Goal: Information Seeking & Learning: Learn about a topic

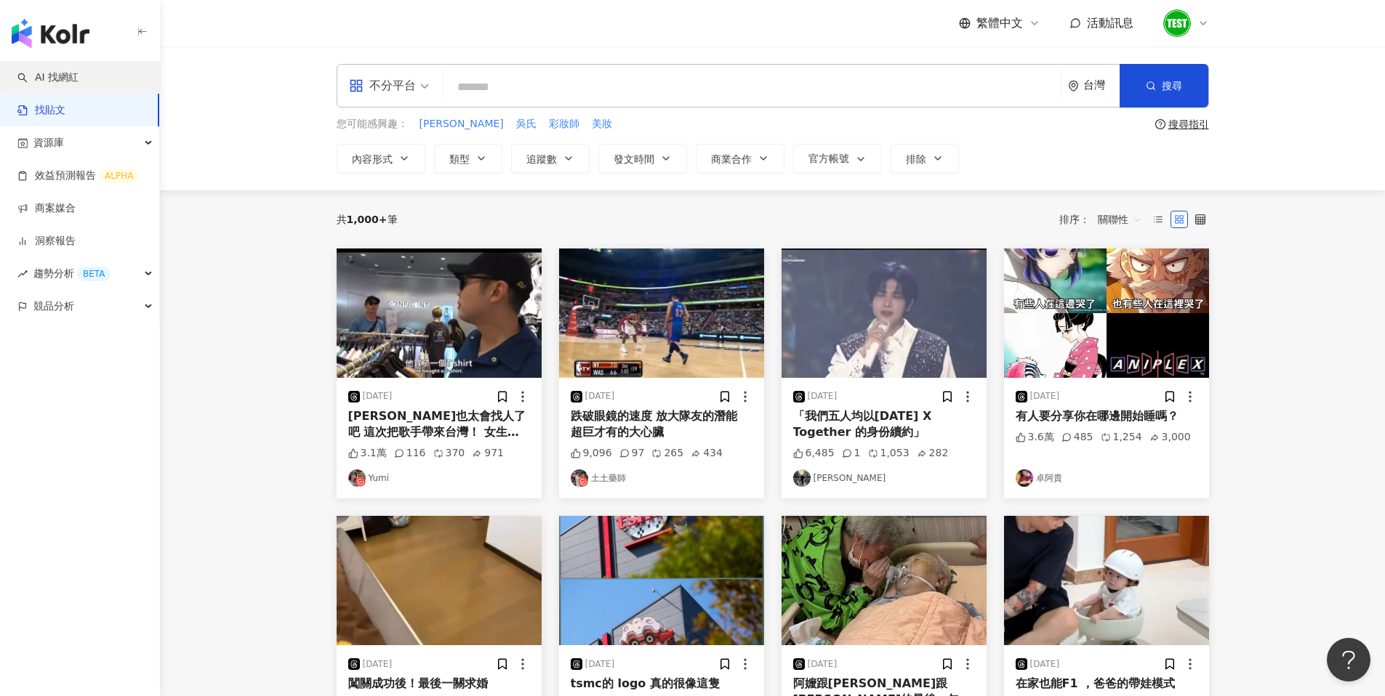
click at [70, 78] on link "AI 找網紅" at bounding box center [47, 78] width 61 height 15
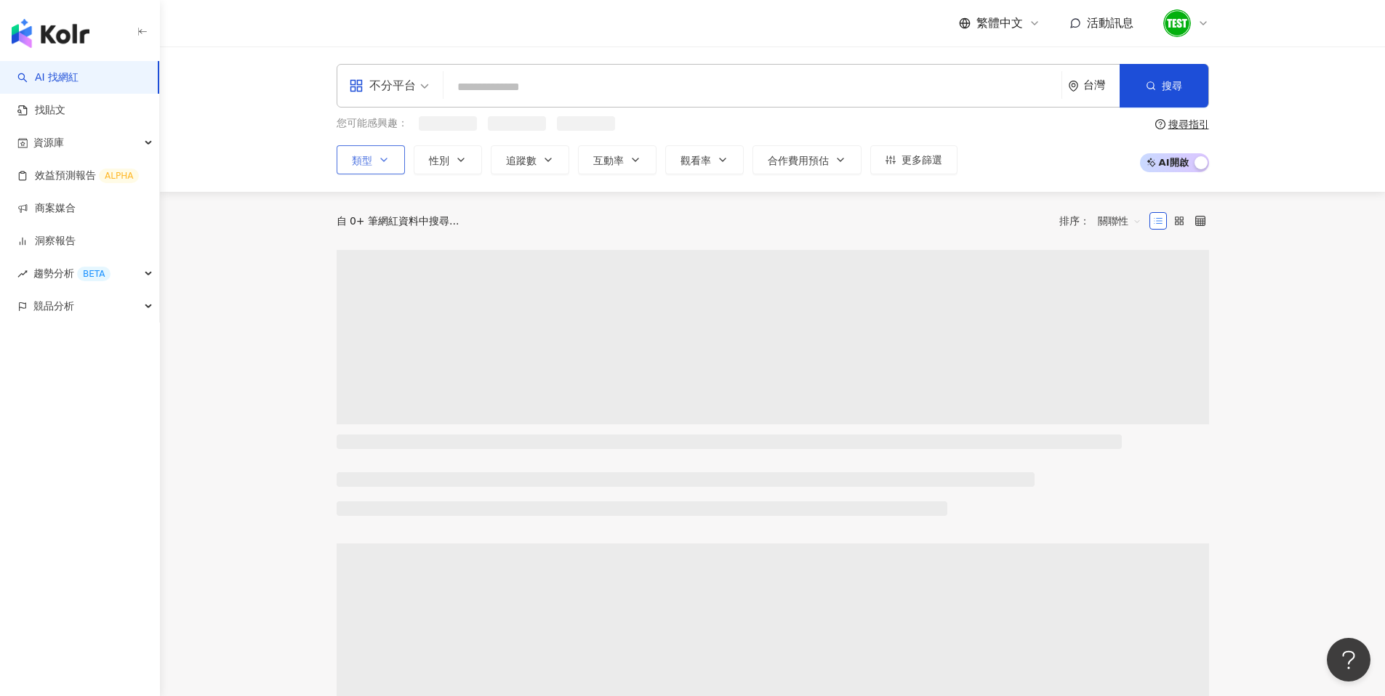
click at [396, 158] on button "類型" at bounding box center [371, 159] width 68 height 29
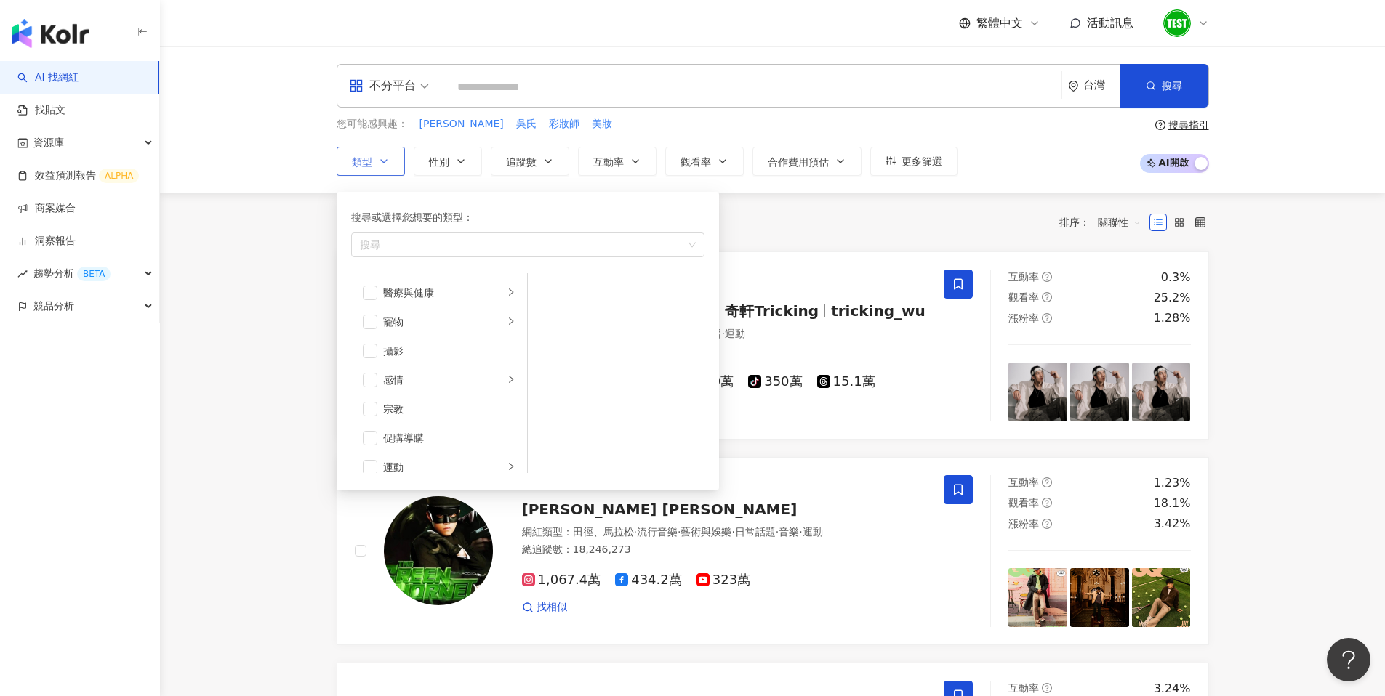
scroll to position [385, 0]
click at [407, 428] on div "促購導購" at bounding box center [449, 429] width 132 height 16
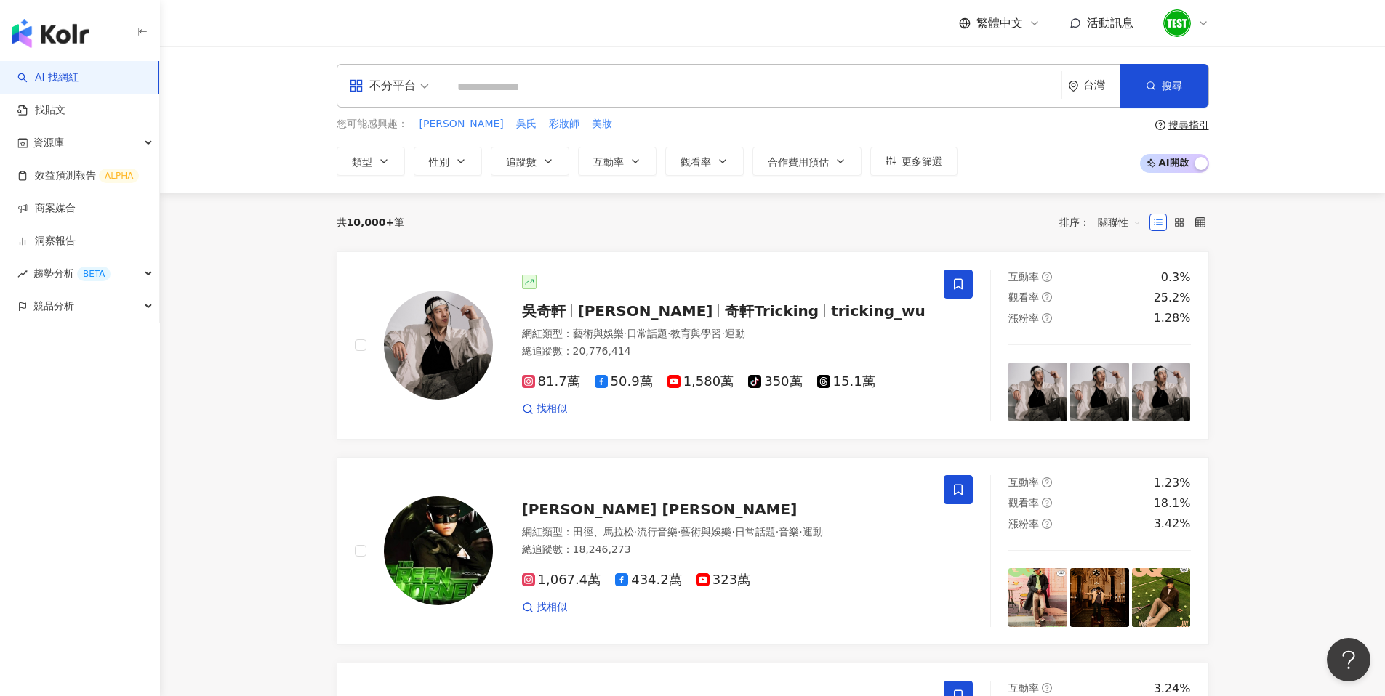
click at [516, 93] on input "search" at bounding box center [752, 87] width 606 height 28
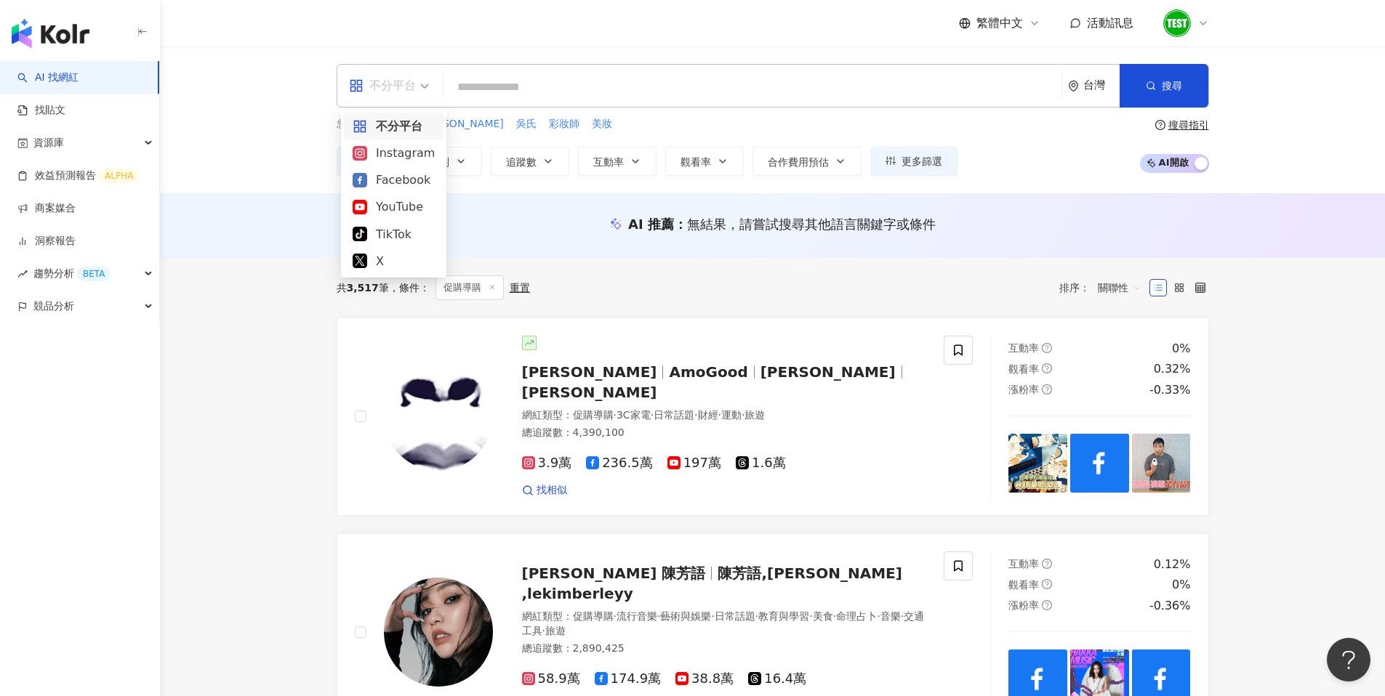
click at [416, 92] on span "不分平台" at bounding box center [389, 85] width 80 height 23
click at [402, 147] on div "Instagram" at bounding box center [394, 153] width 82 height 18
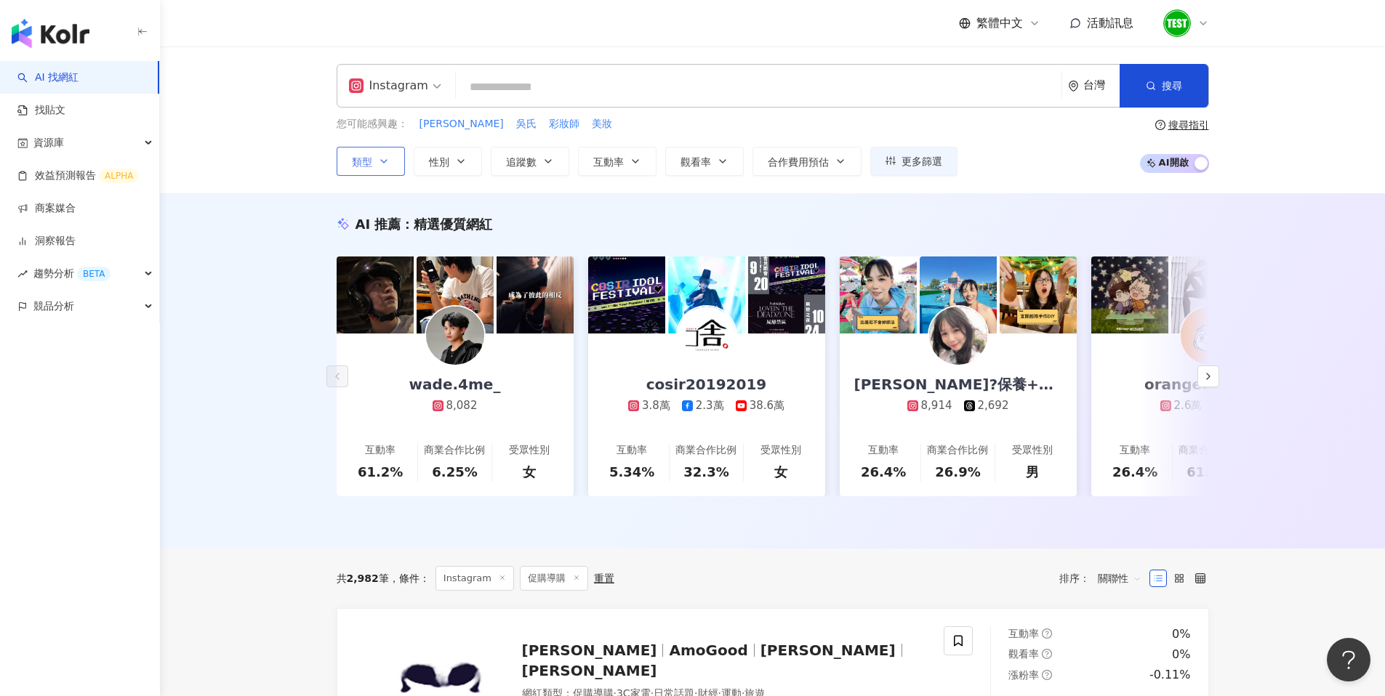
click at [377, 153] on button "類型" at bounding box center [371, 161] width 68 height 29
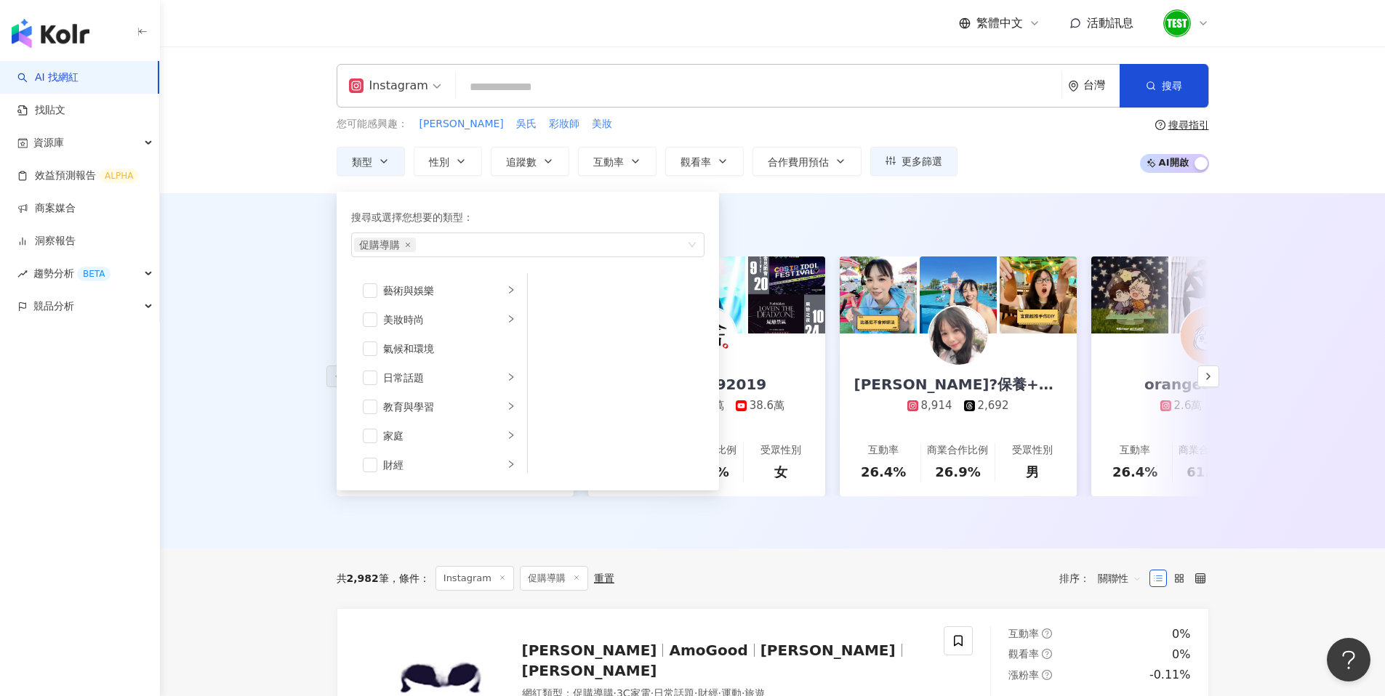
click at [824, 213] on div "AI 推薦 ： 精選優質網紅 wade.4me_ 8,082 互動率 61.2% 商業合作比例 6.25% 受眾性別 女 cosir20192019 3.8萬…" at bounding box center [772, 370] width 1225 height 355
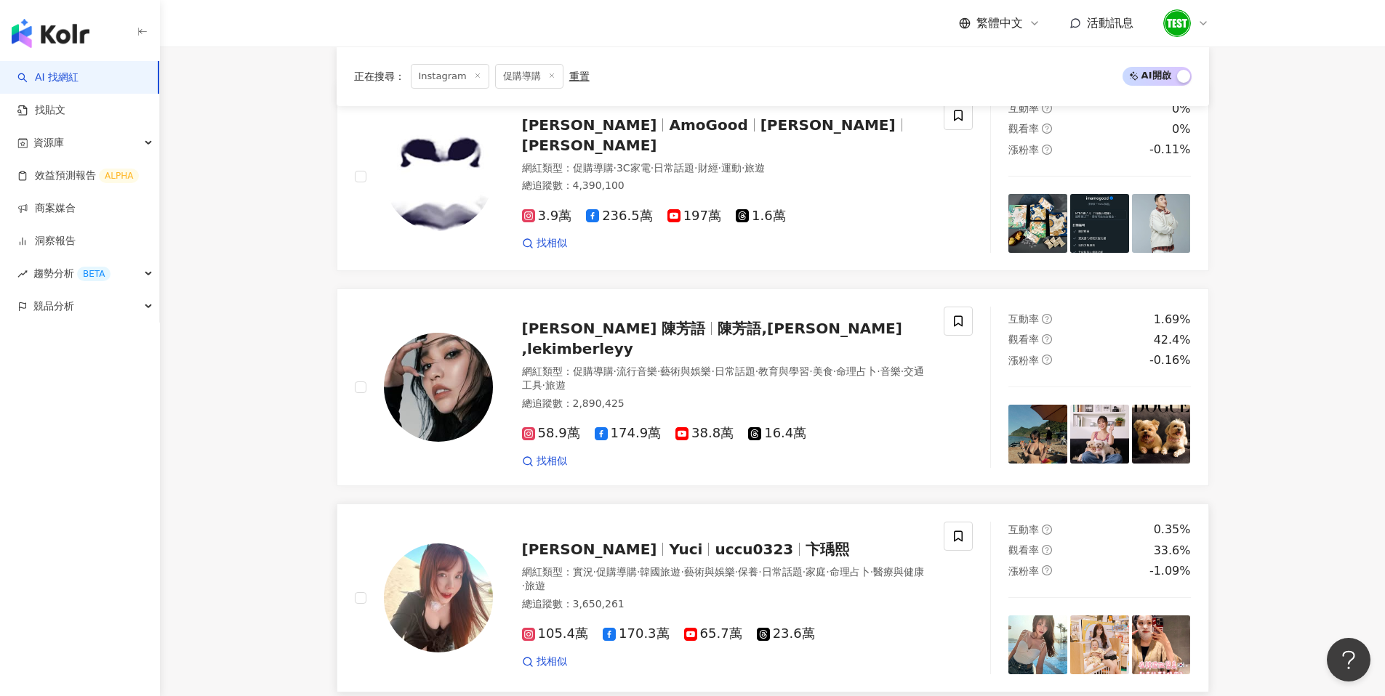
scroll to position [534, 0]
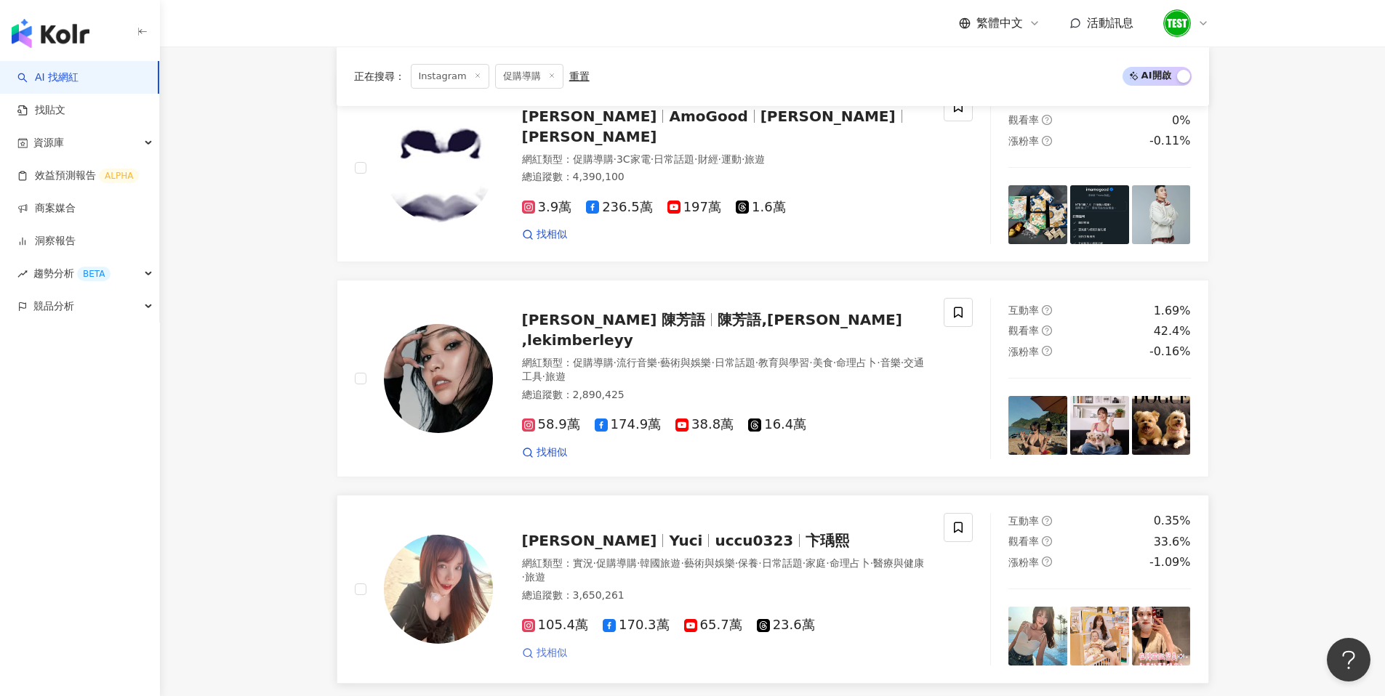
click at [560, 646] on span "找相似" at bounding box center [551, 653] width 31 height 15
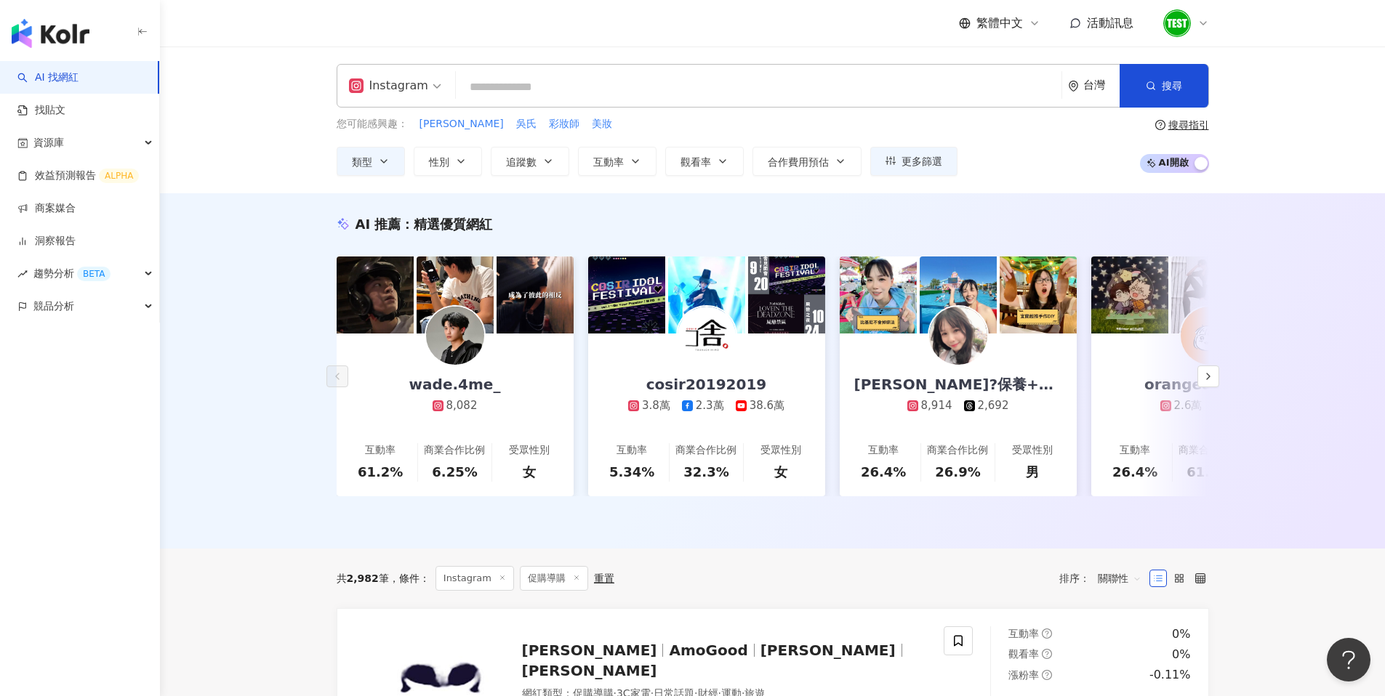
click at [568, 78] on input "search" at bounding box center [759, 87] width 594 height 28
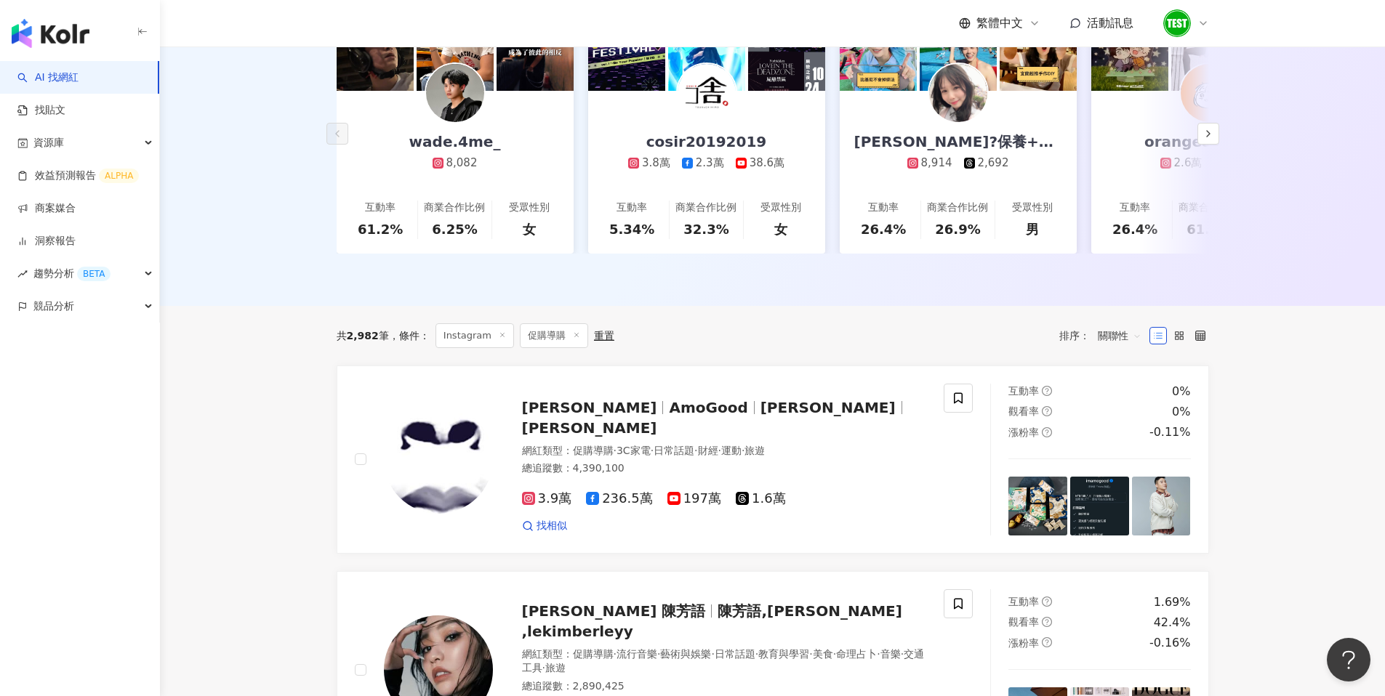
scroll to position [252, 0]
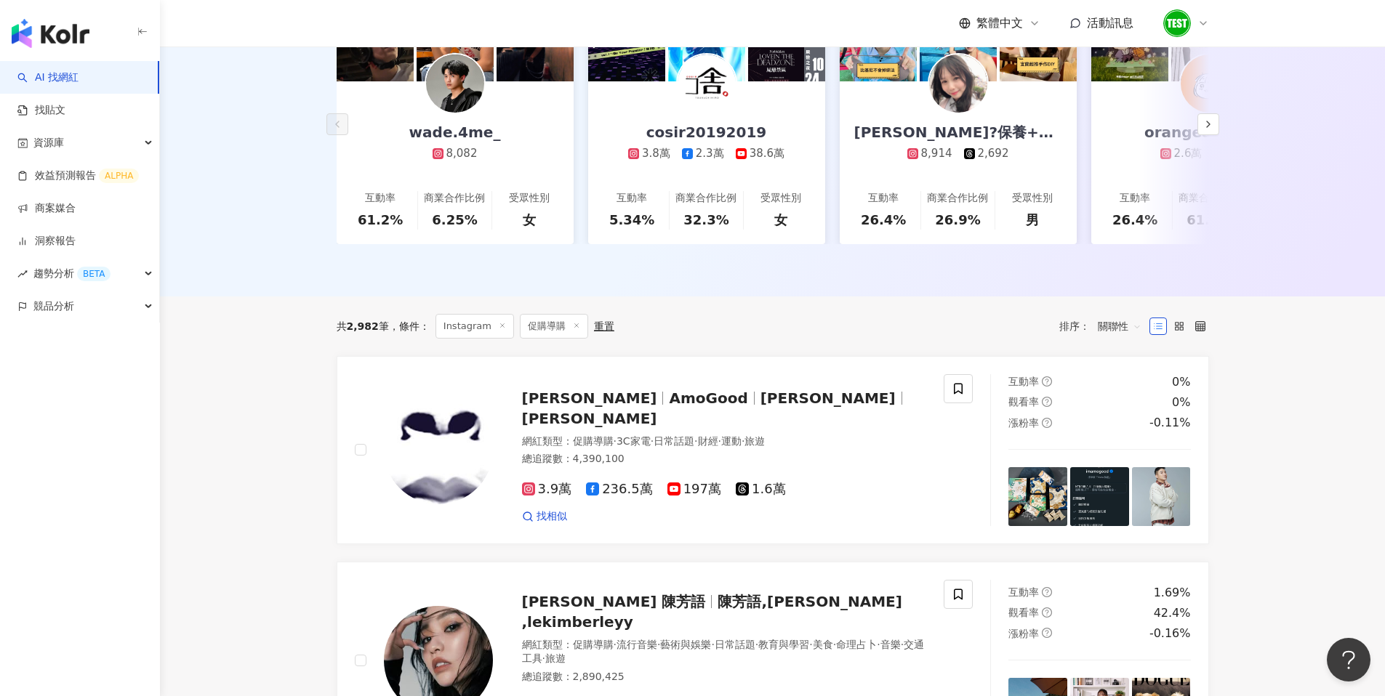
click at [365, 321] on span "2,982" at bounding box center [363, 327] width 32 height 12
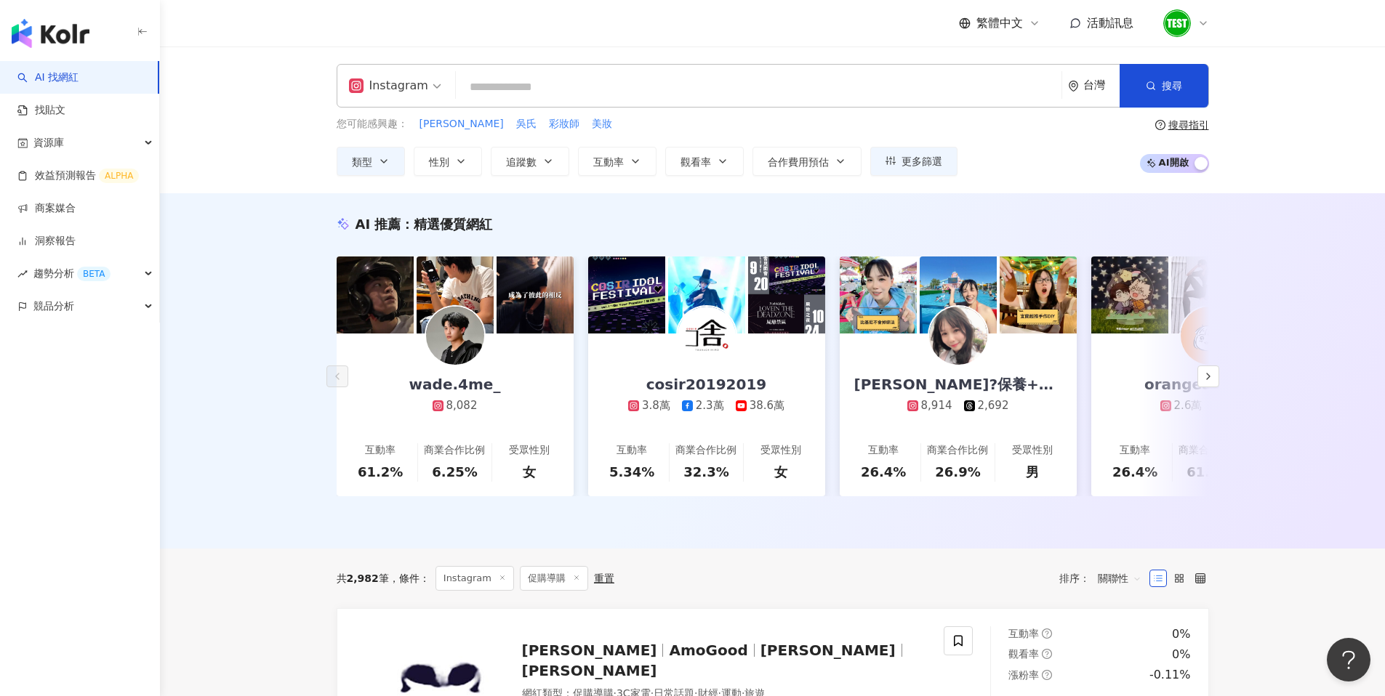
click at [601, 78] on input "search" at bounding box center [759, 87] width 594 height 28
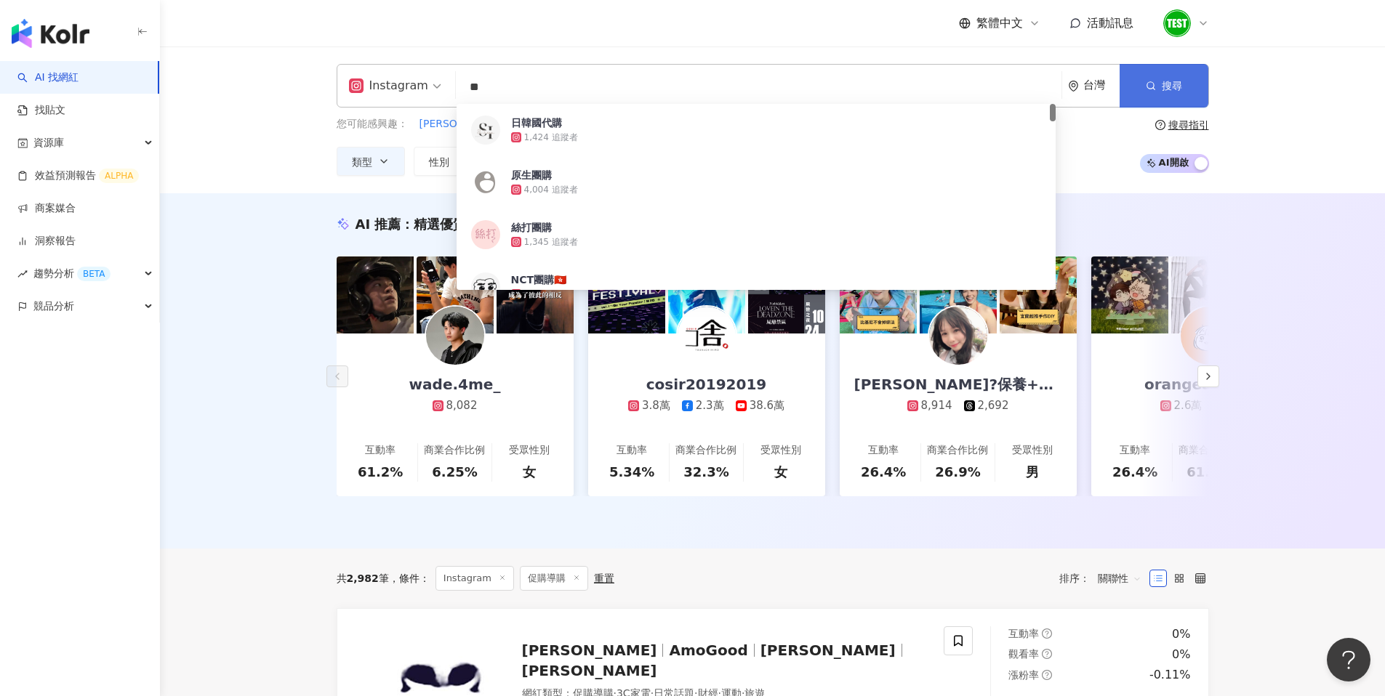
type input "**"
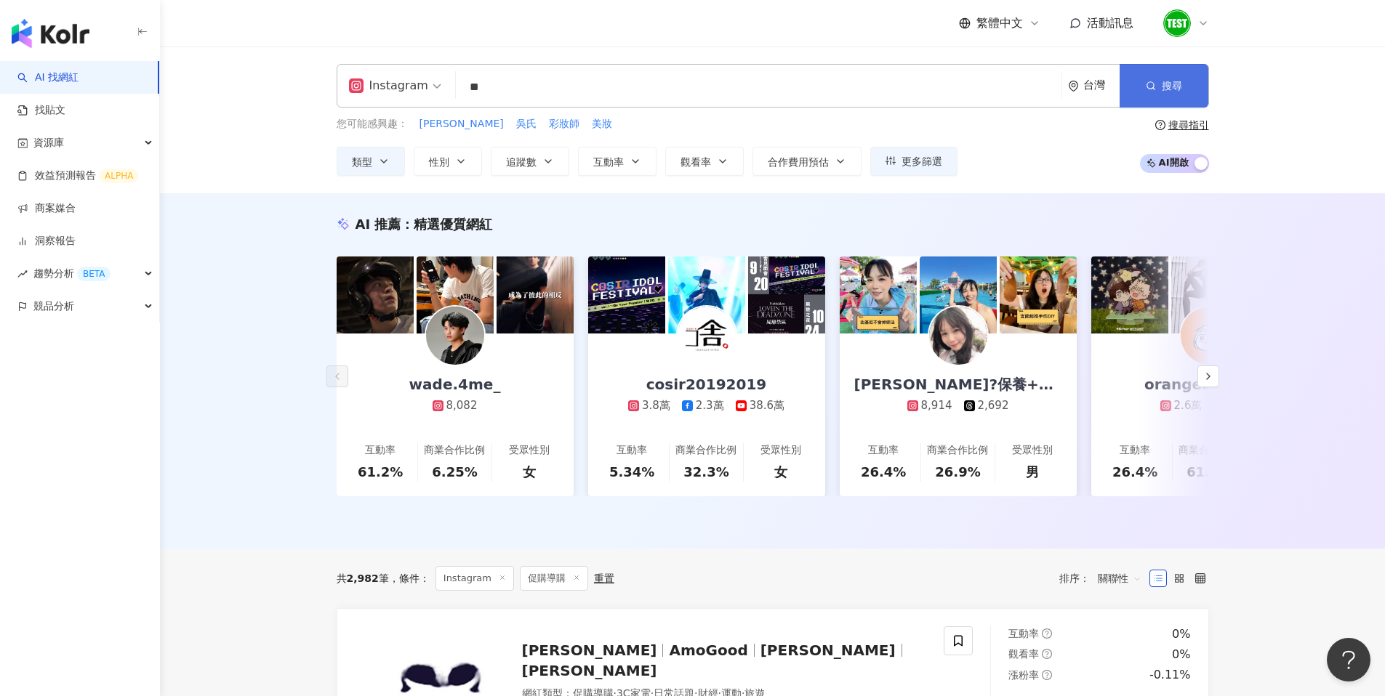
click at [1167, 81] on span "搜尋" at bounding box center [1172, 86] width 20 height 12
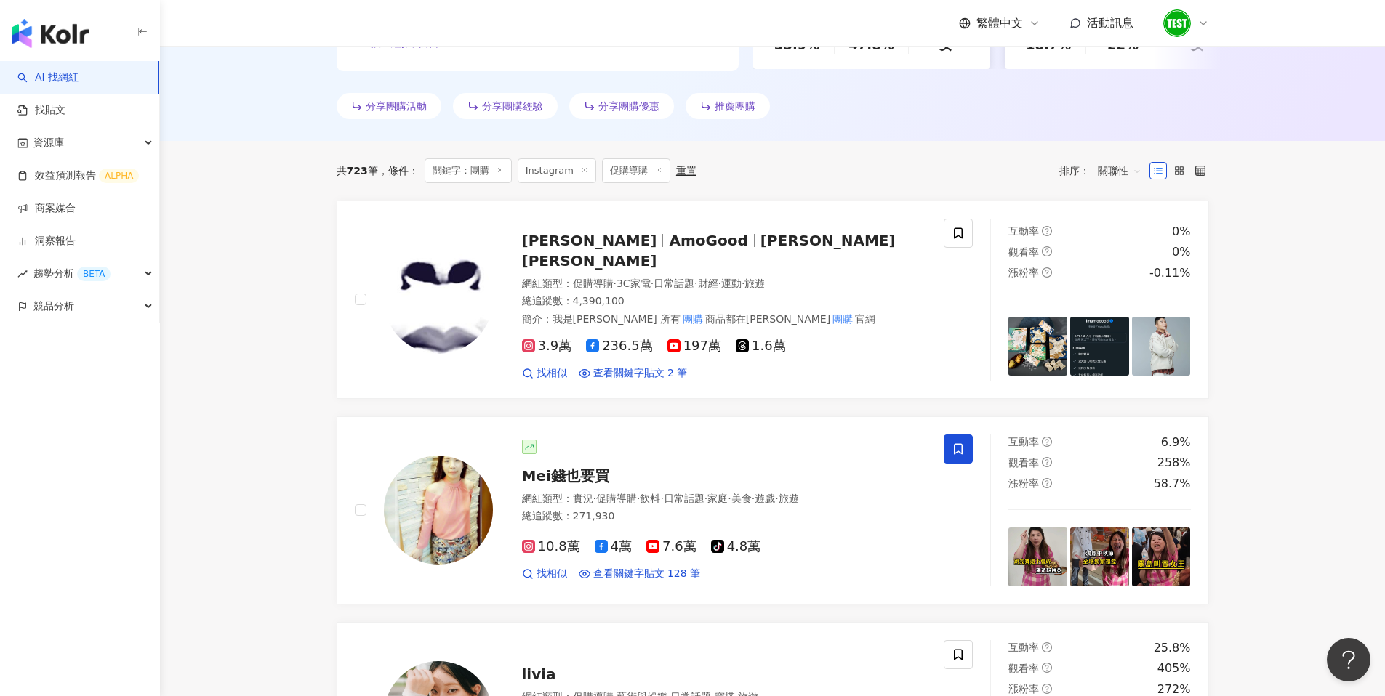
scroll to position [475, 0]
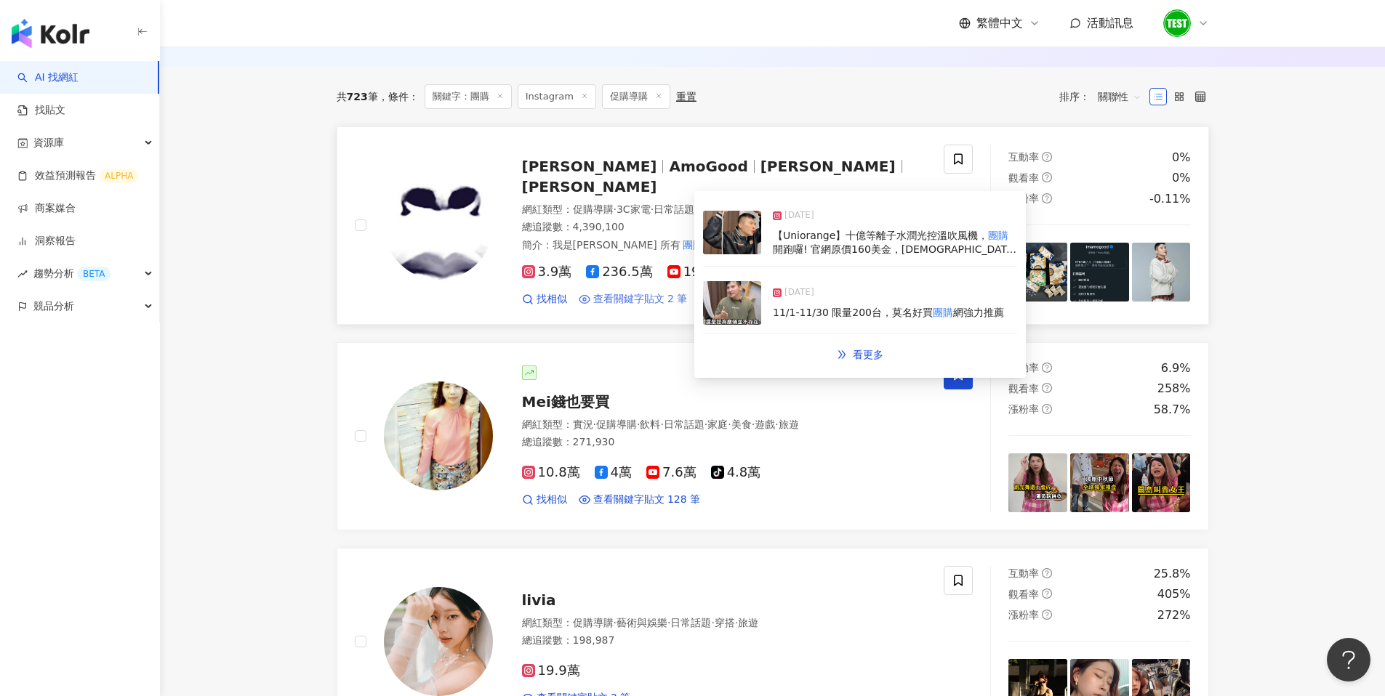
click at [657, 292] on span "查看關鍵字貼文 2 筆" at bounding box center [640, 299] width 94 height 15
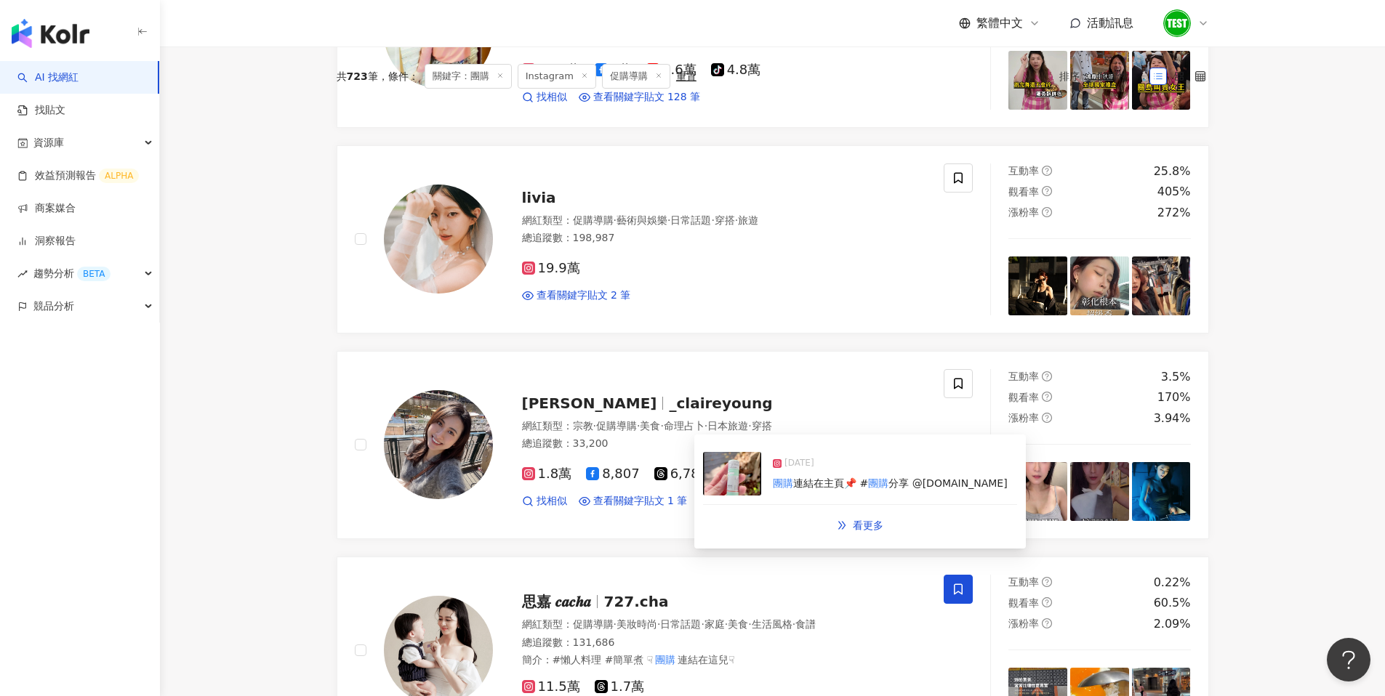
scroll to position [0, 0]
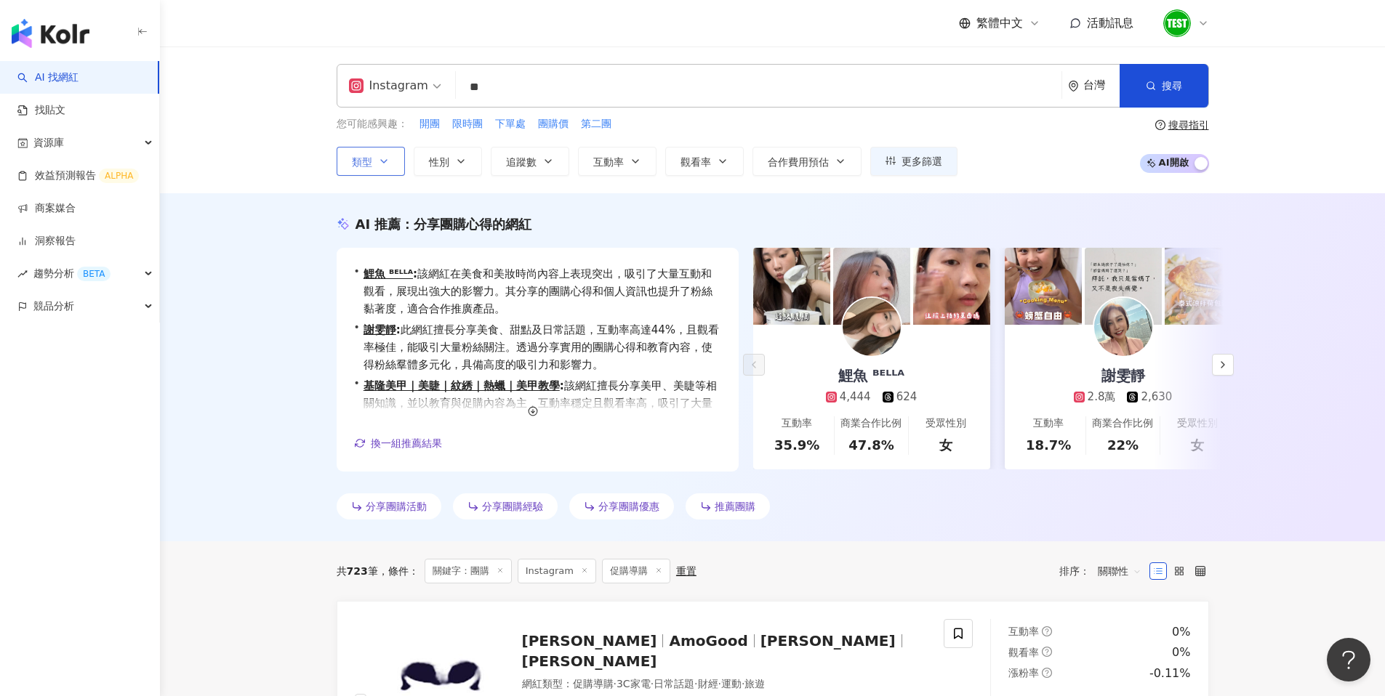
click at [387, 151] on button "類型" at bounding box center [371, 161] width 68 height 29
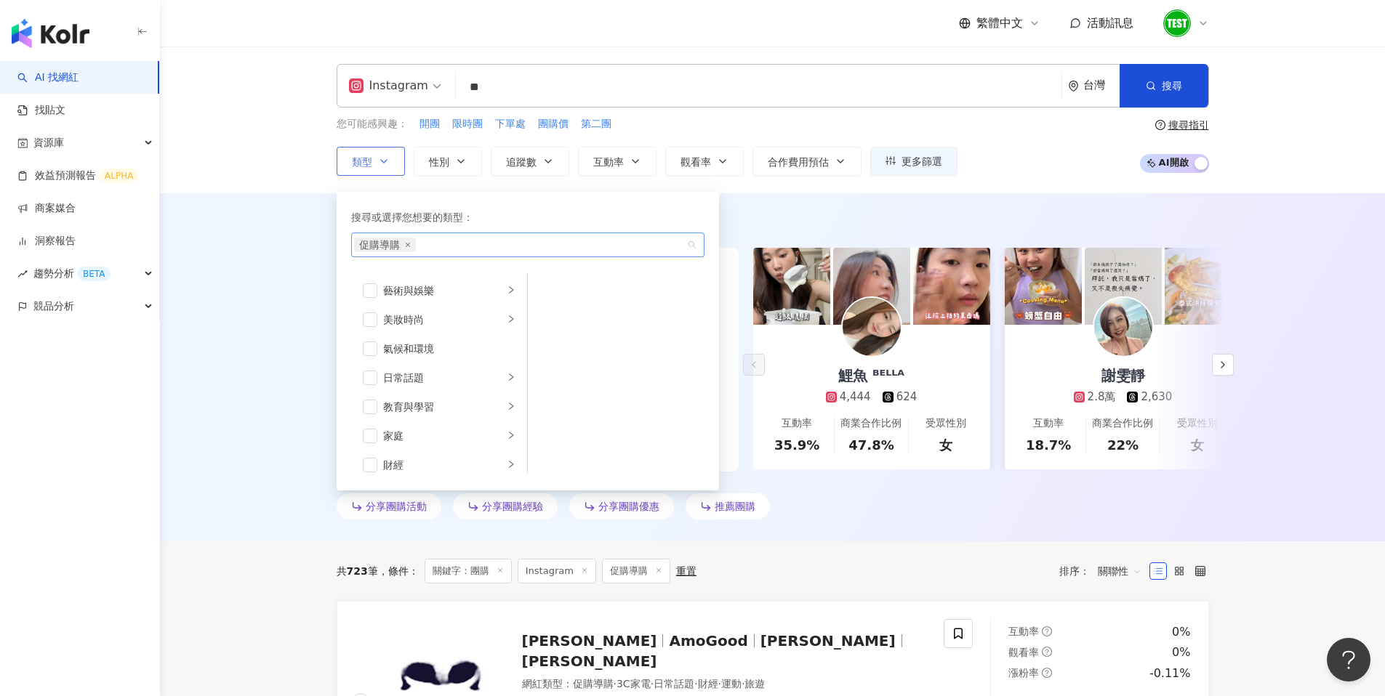
click at [409, 247] on span "促購導購" at bounding box center [385, 245] width 62 height 15
click at [411, 242] on span "促購導購" at bounding box center [385, 245] width 62 height 15
click at [409, 245] on icon "close" at bounding box center [408, 245] width 6 height 6
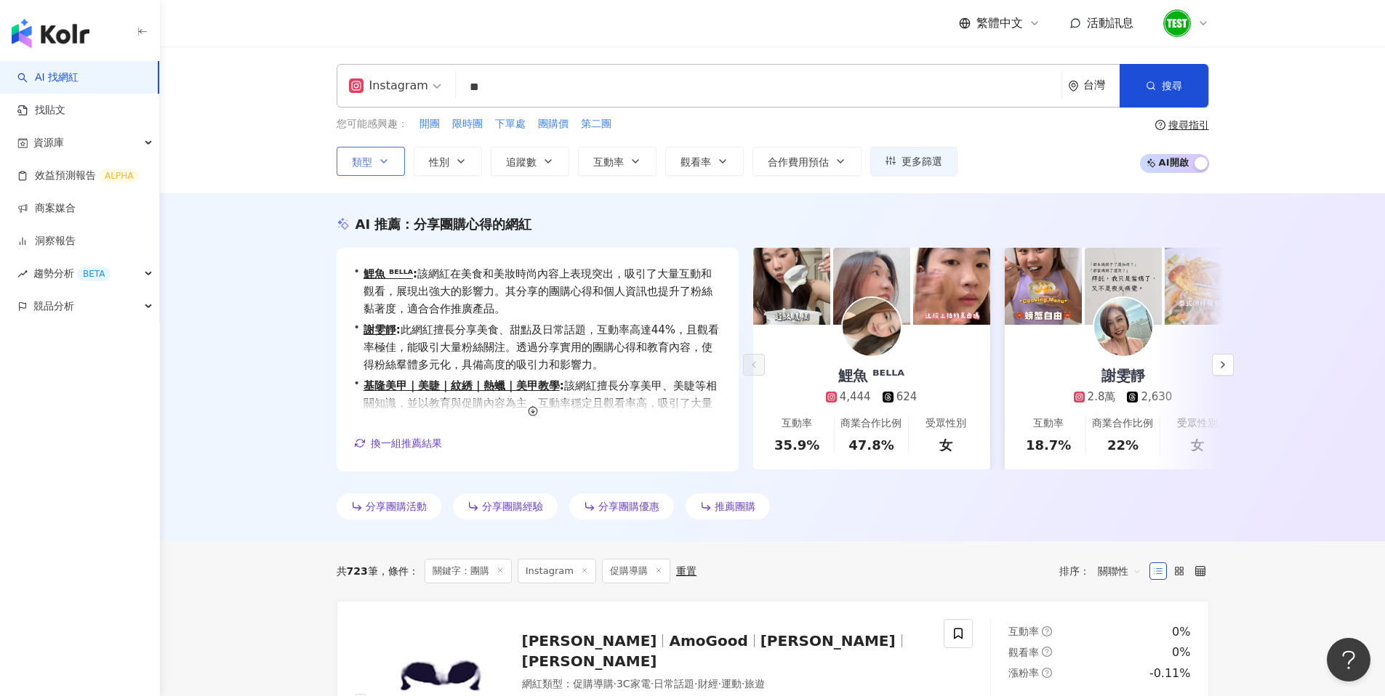
click at [779, 213] on div "AI 推薦 ： 分享團購心得的網紅 • 鯉魚 ᴮᴱᴸᴸᴬ : 該網紅在美食和美妝時尚內容上表現突出，吸引了大量互動和觀看，展現出強大的影響力。其分享的團購心得…" at bounding box center [772, 367] width 1225 height 348
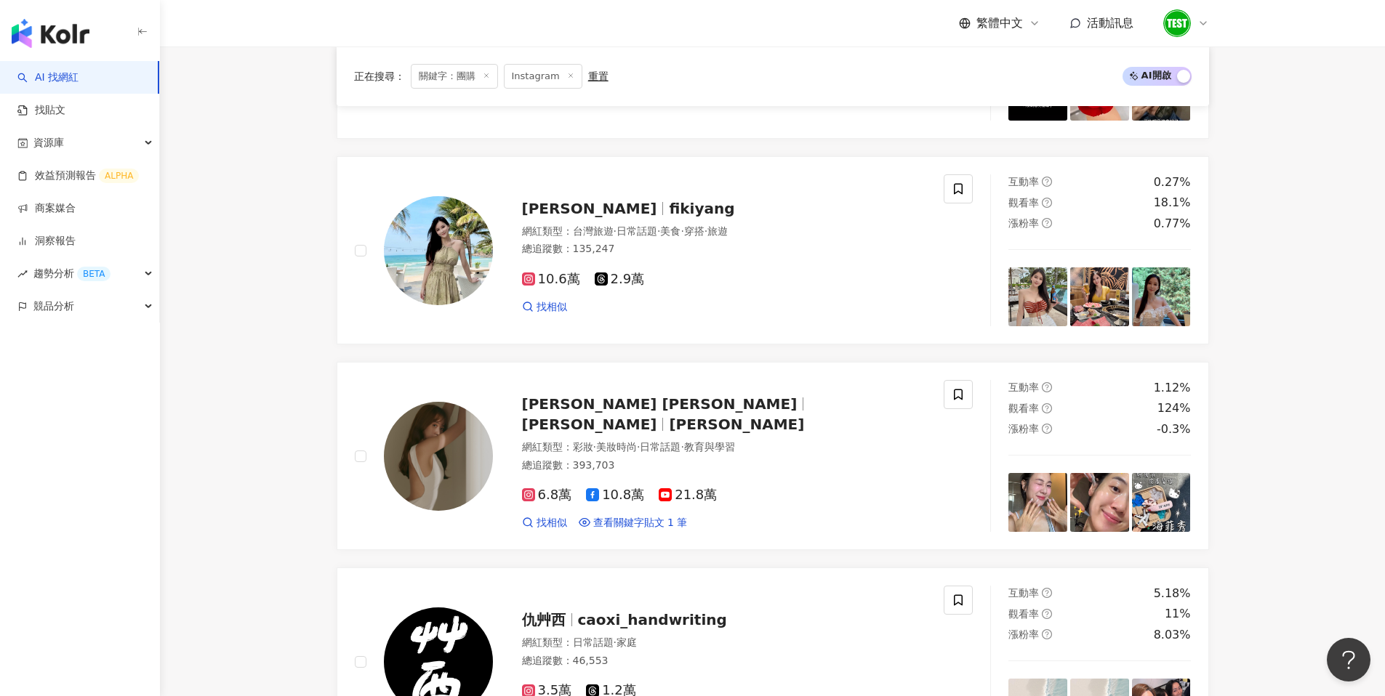
scroll to position [2800, 0]
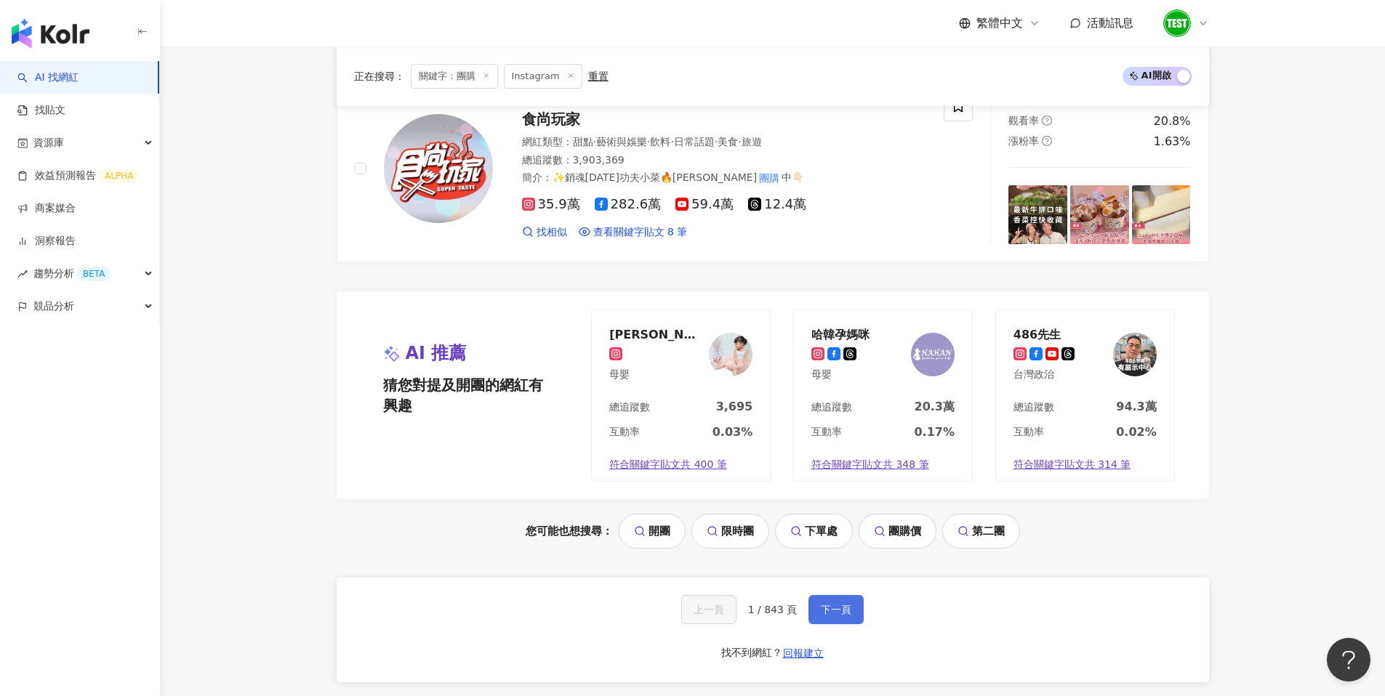
click at [838, 604] on span "下一頁" at bounding box center [836, 610] width 31 height 12
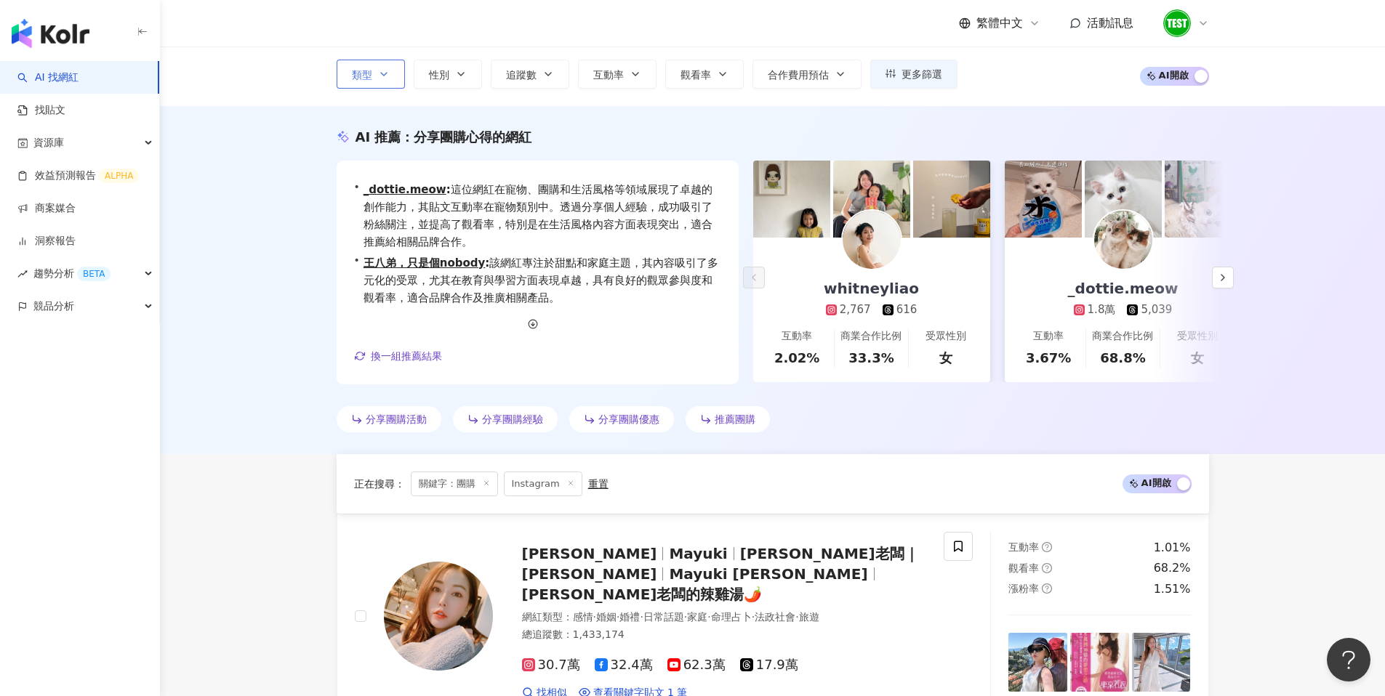
scroll to position [0, 0]
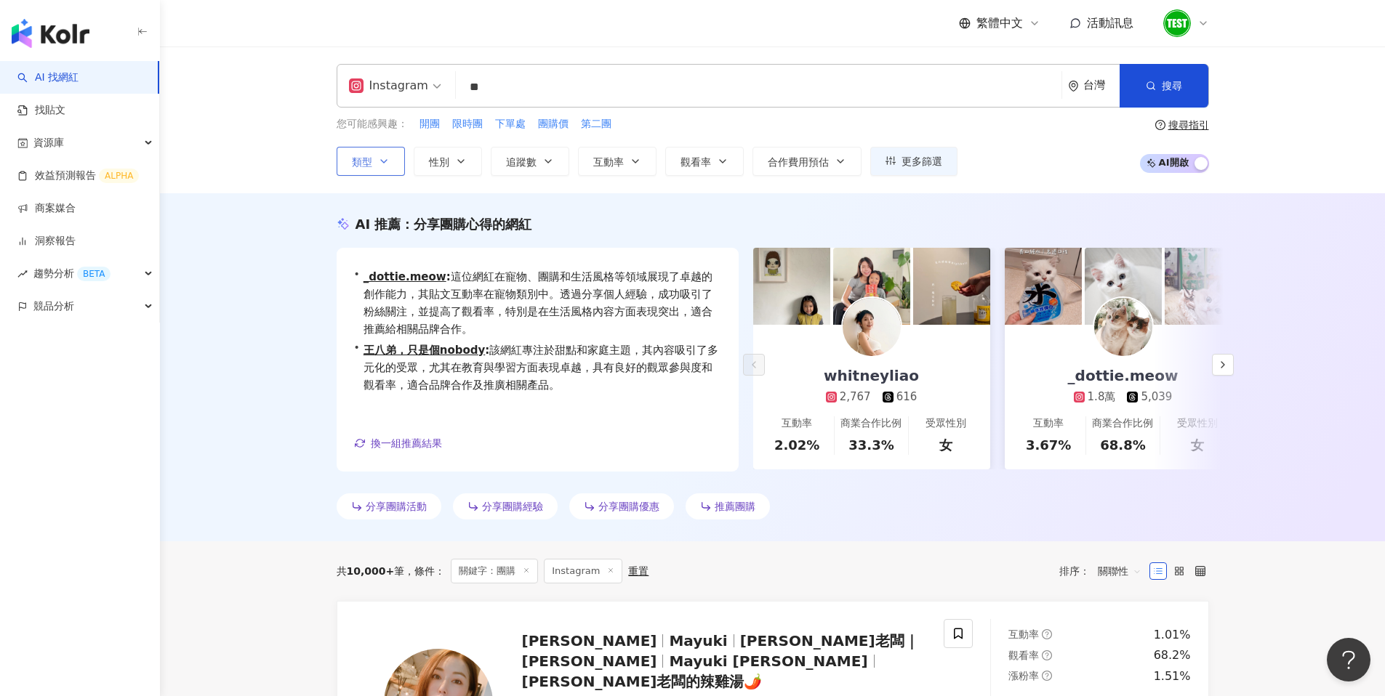
click at [378, 158] on icon "button" at bounding box center [384, 162] width 12 height 12
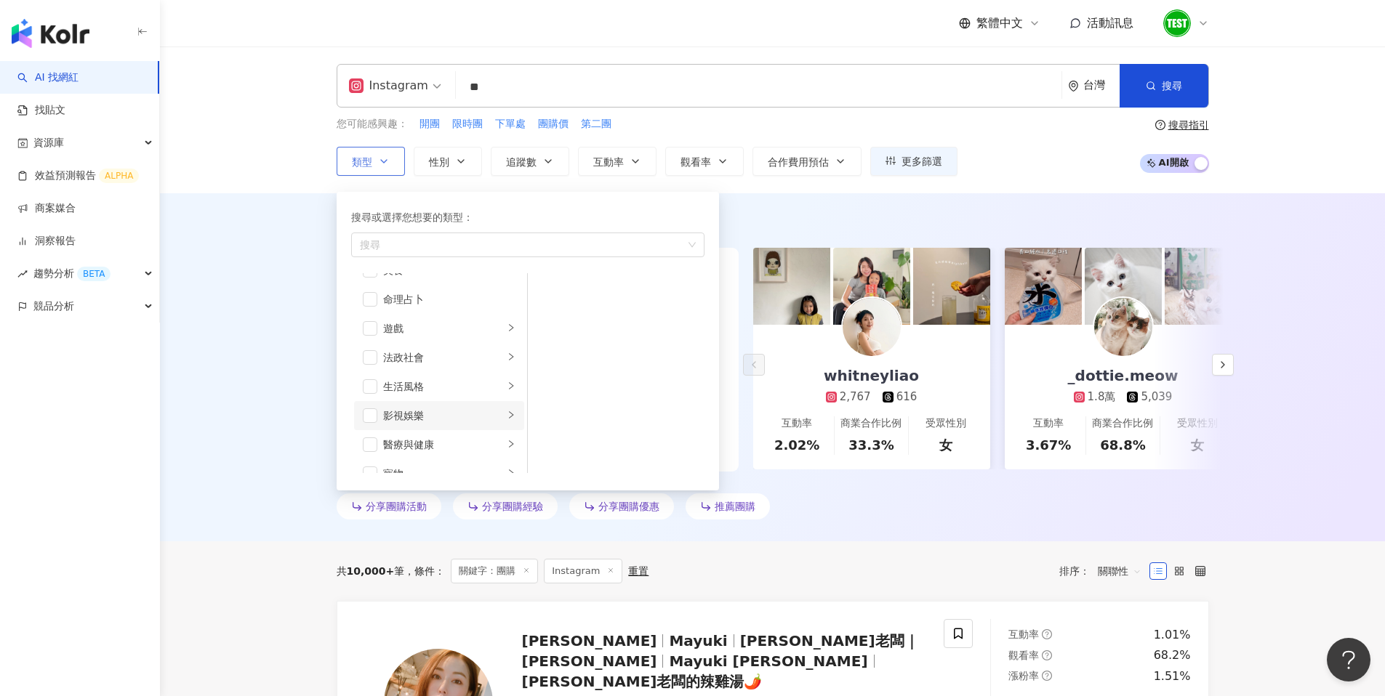
scroll to position [233, 0]
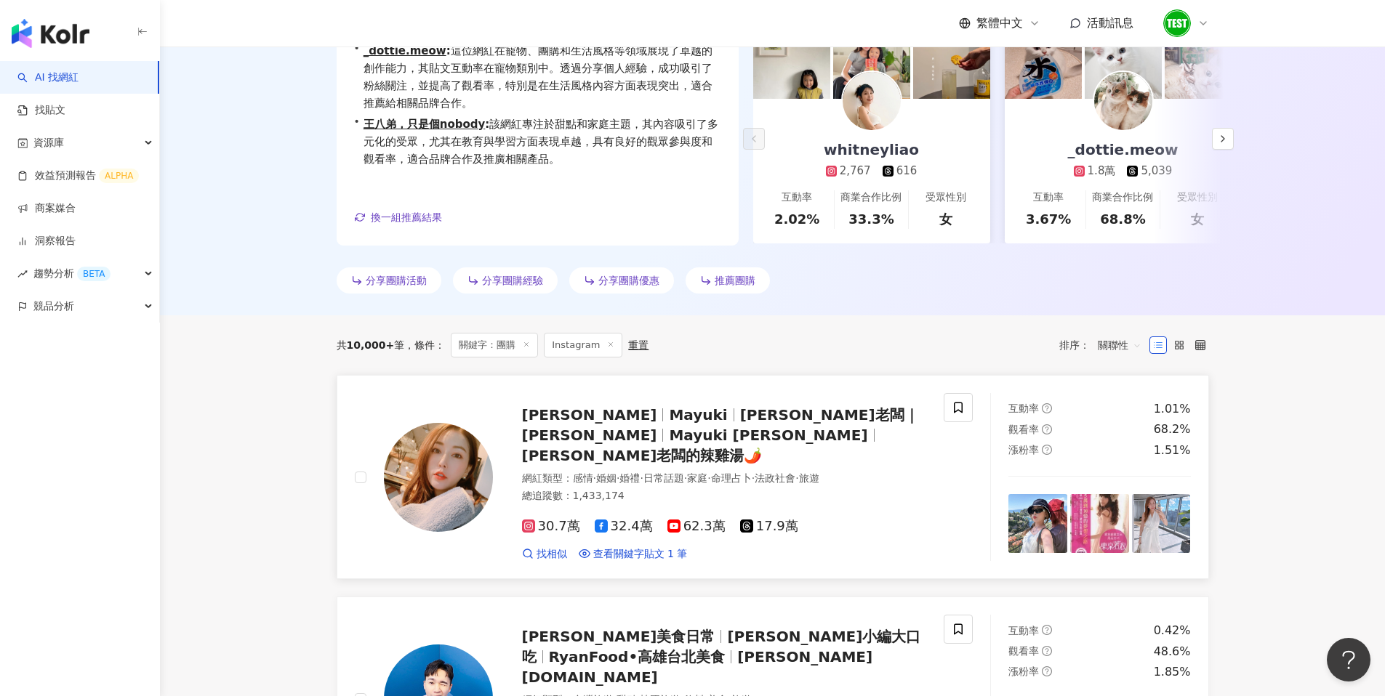
scroll to position [0, 0]
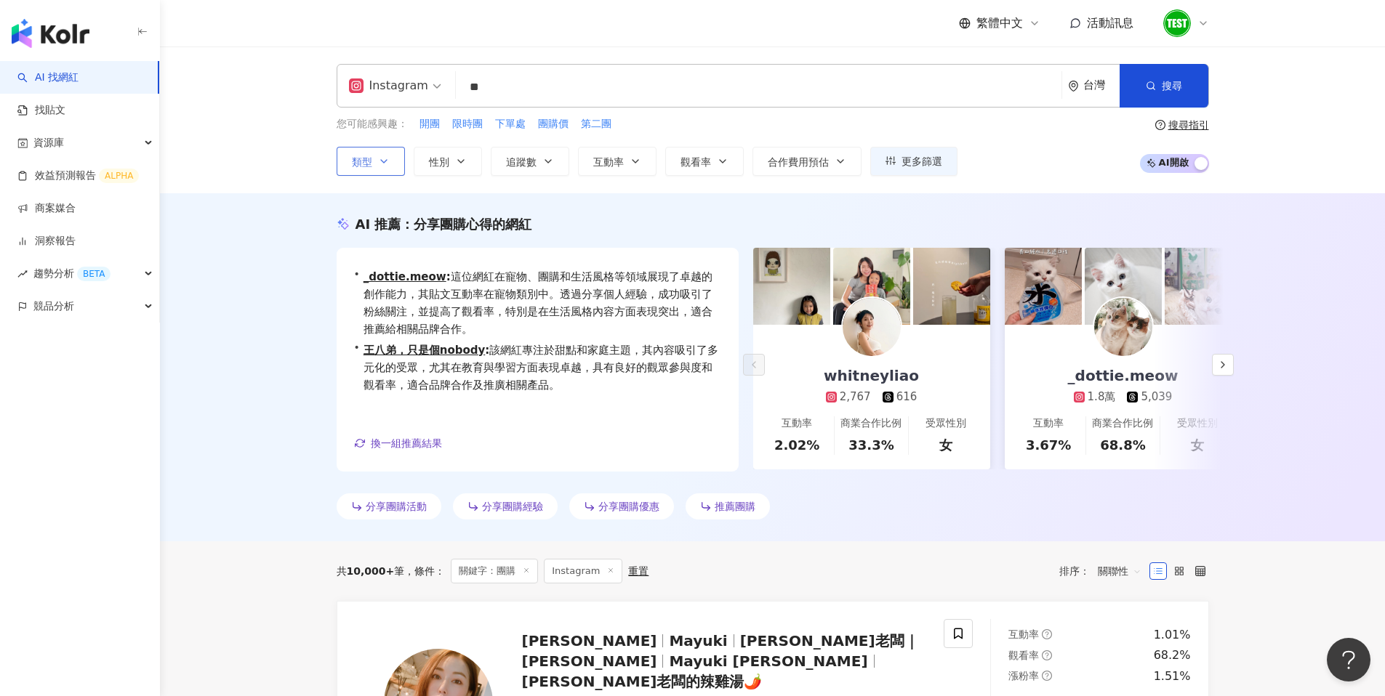
click at [375, 164] on button "類型" at bounding box center [371, 161] width 68 height 29
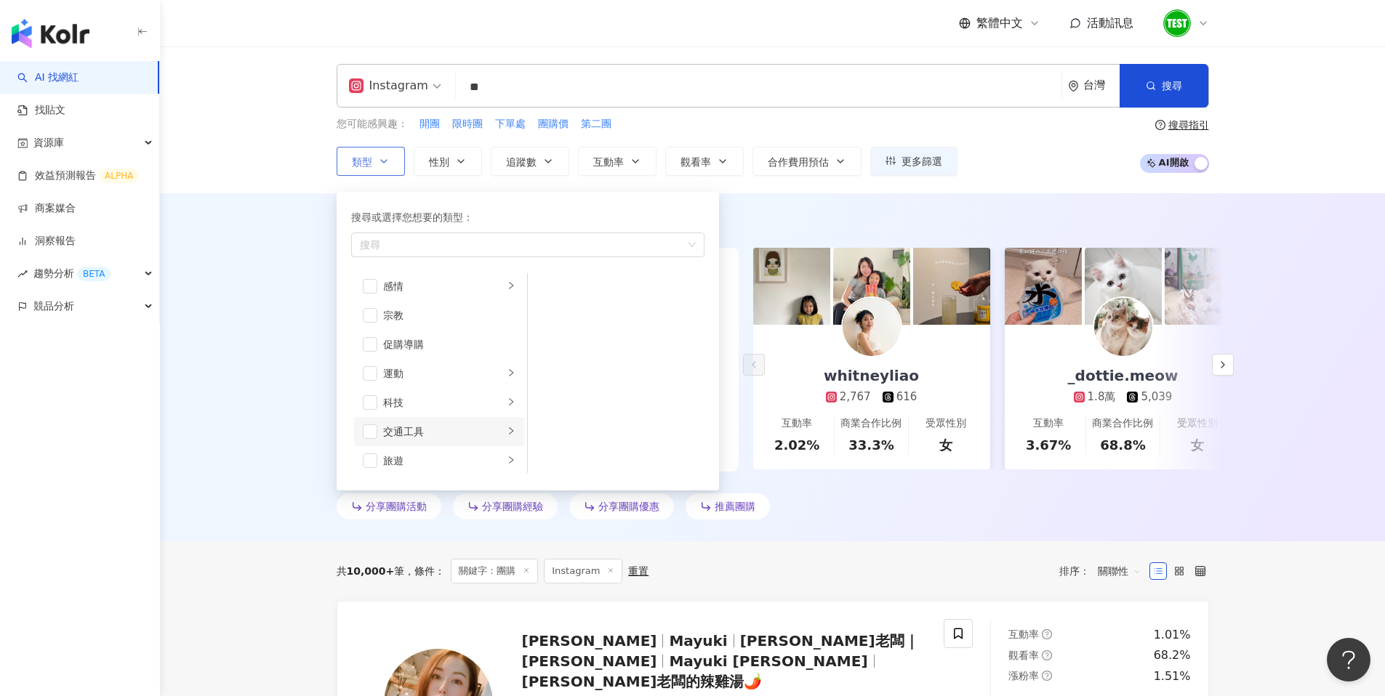
scroll to position [504, 0]
click at [406, 310] on div "促購導購" at bounding box center [449, 310] width 132 height 16
click at [292, 321] on div "AI 推薦 ： 分享團購心得的網紅 • whitneyliao : 這位網紅專注於日常話題、親子及健康等領域，分享生活心得和團購資訊，與粉絲的互動積極，有助於…" at bounding box center [772, 367] width 1225 height 348
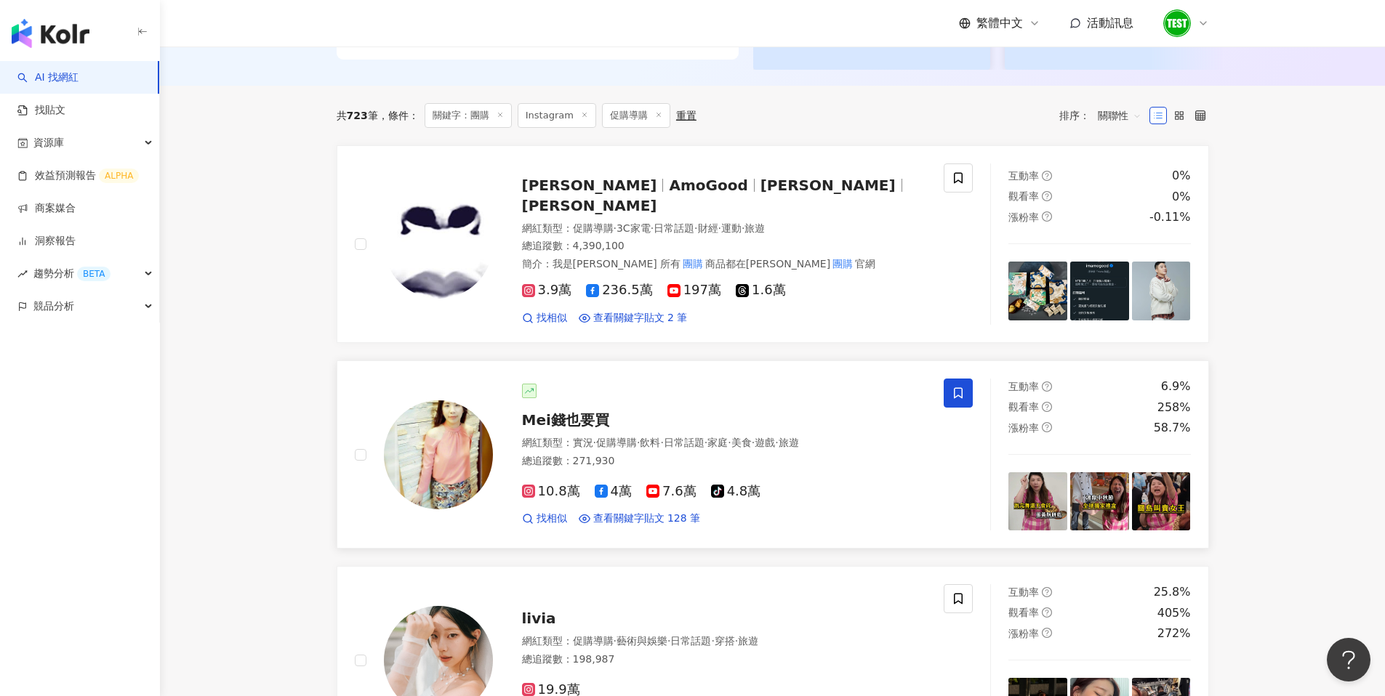
scroll to position [401, 0]
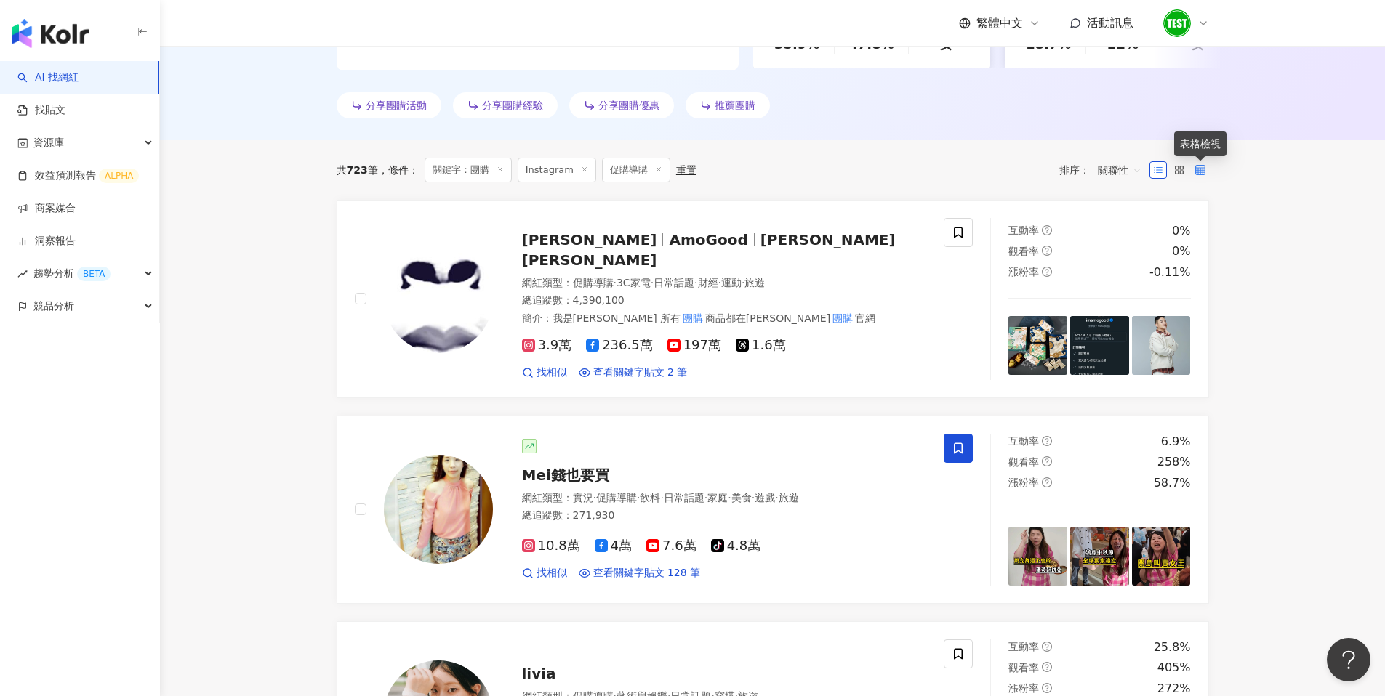
click at [1199, 169] on icon at bounding box center [1200, 170] width 10 height 10
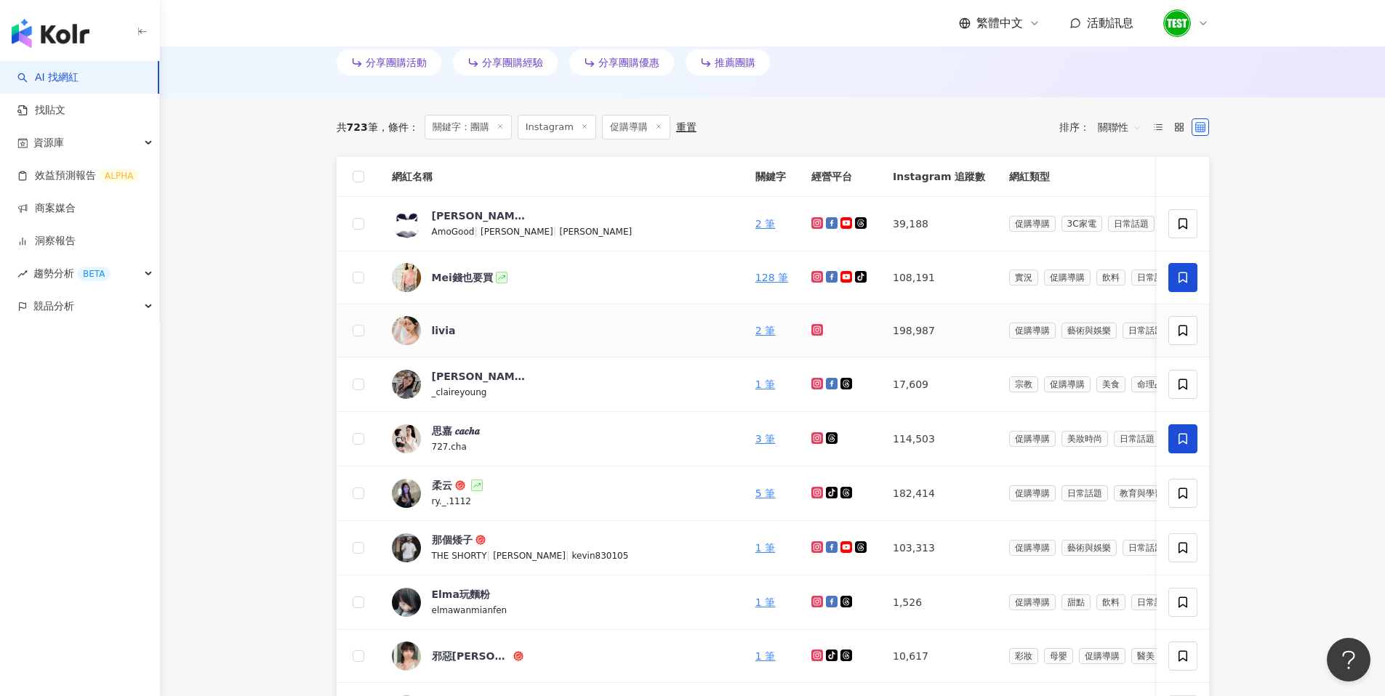
scroll to position [454, 0]
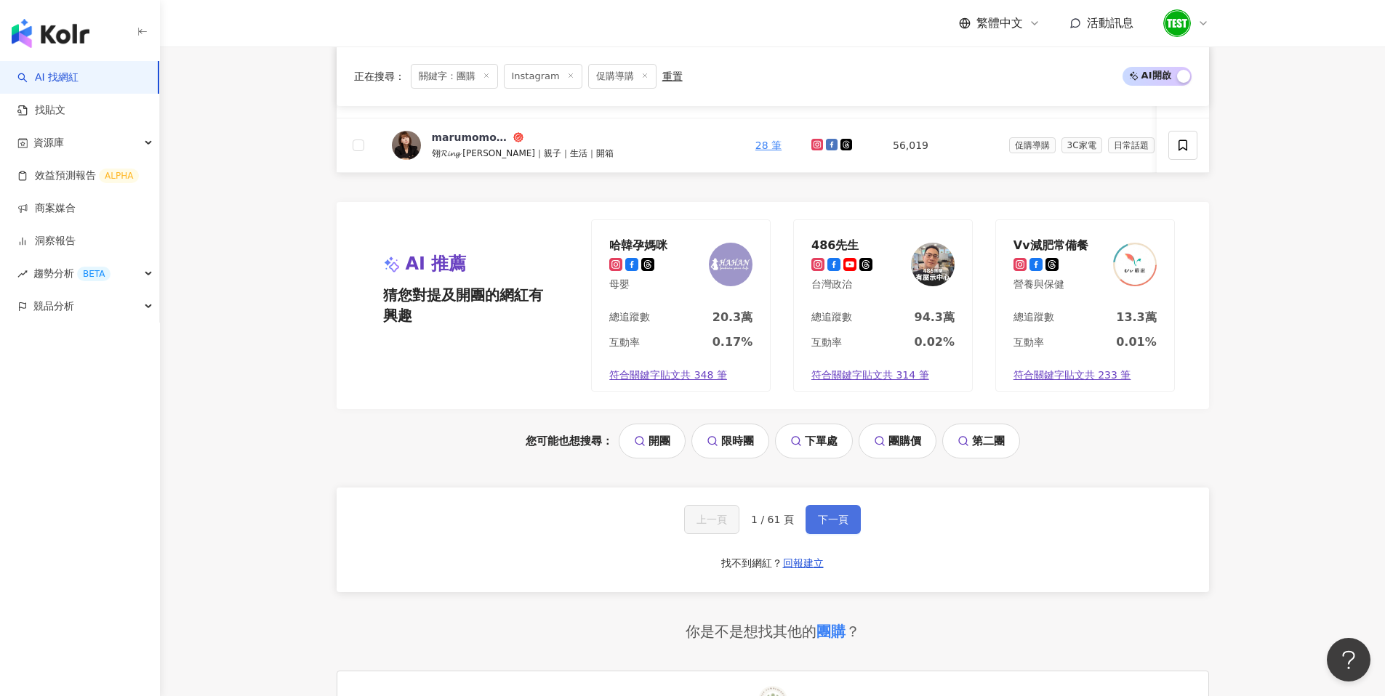
click at [844, 526] on span "下一頁" at bounding box center [833, 520] width 31 height 12
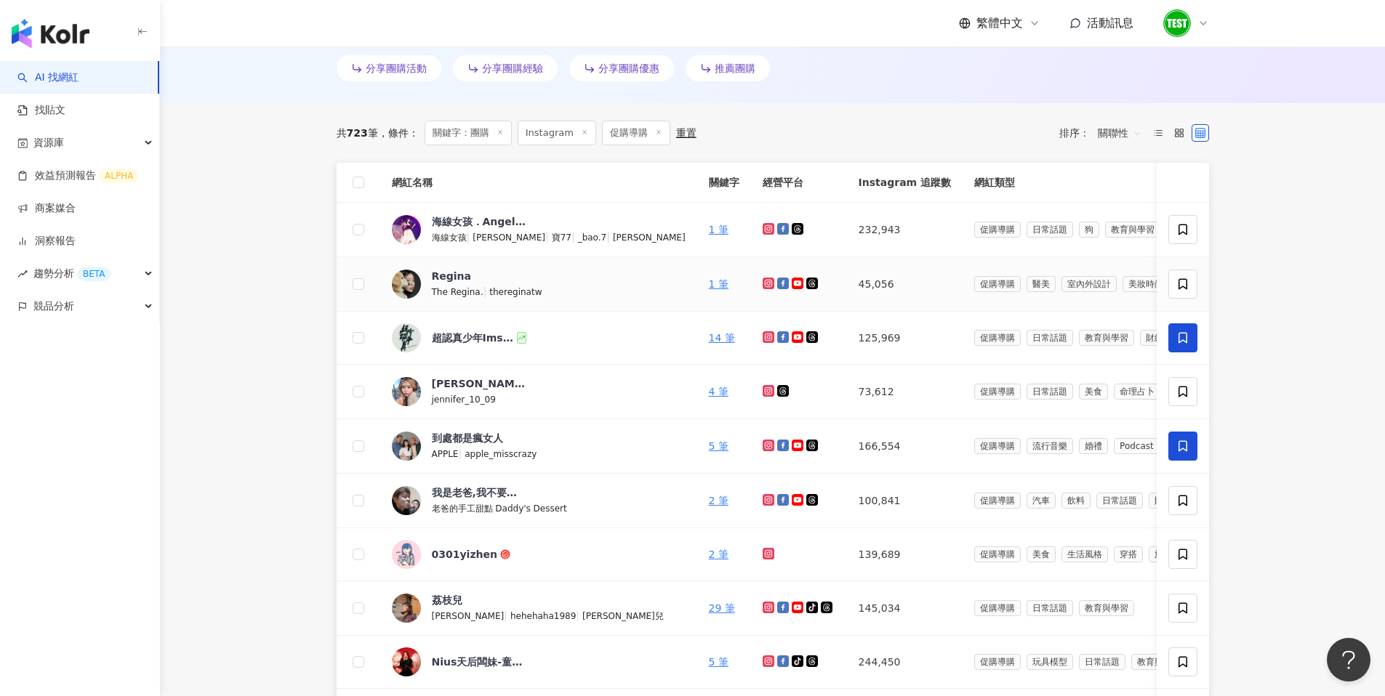
scroll to position [448, 0]
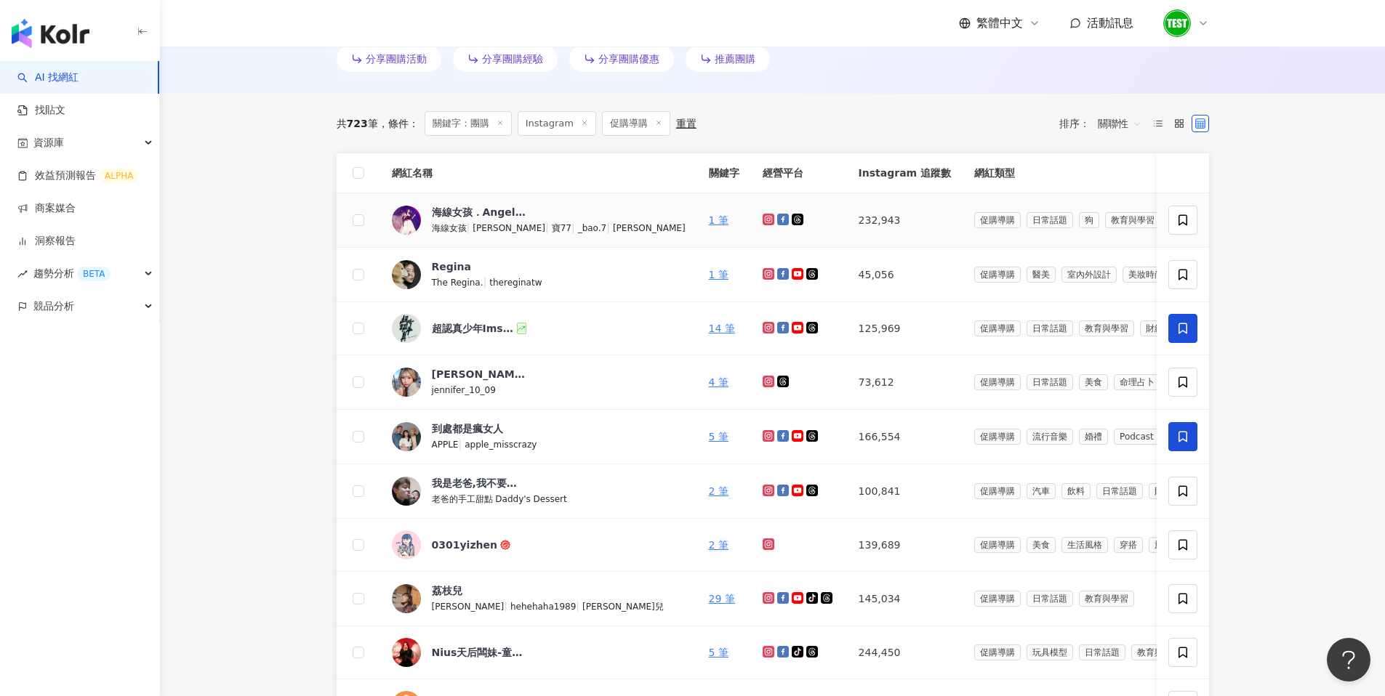
click at [974, 217] on span "促購導購" at bounding box center [997, 220] width 47 height 16
click at [709, 327] on link "14 筆" at bounding box center [722, 329] width 26 height 12
click at [1164, 122] on label at bounding box center [1157, 123] width 17 height 17
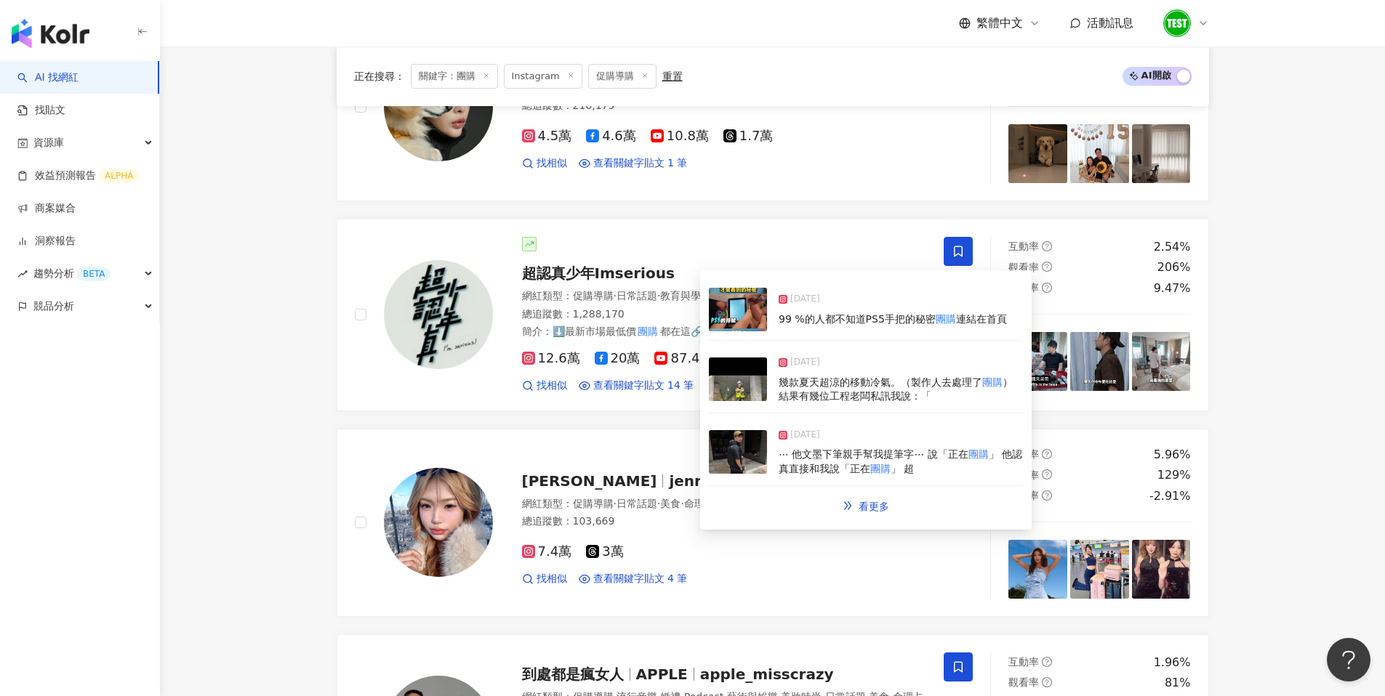
scroll to position [813, 0]
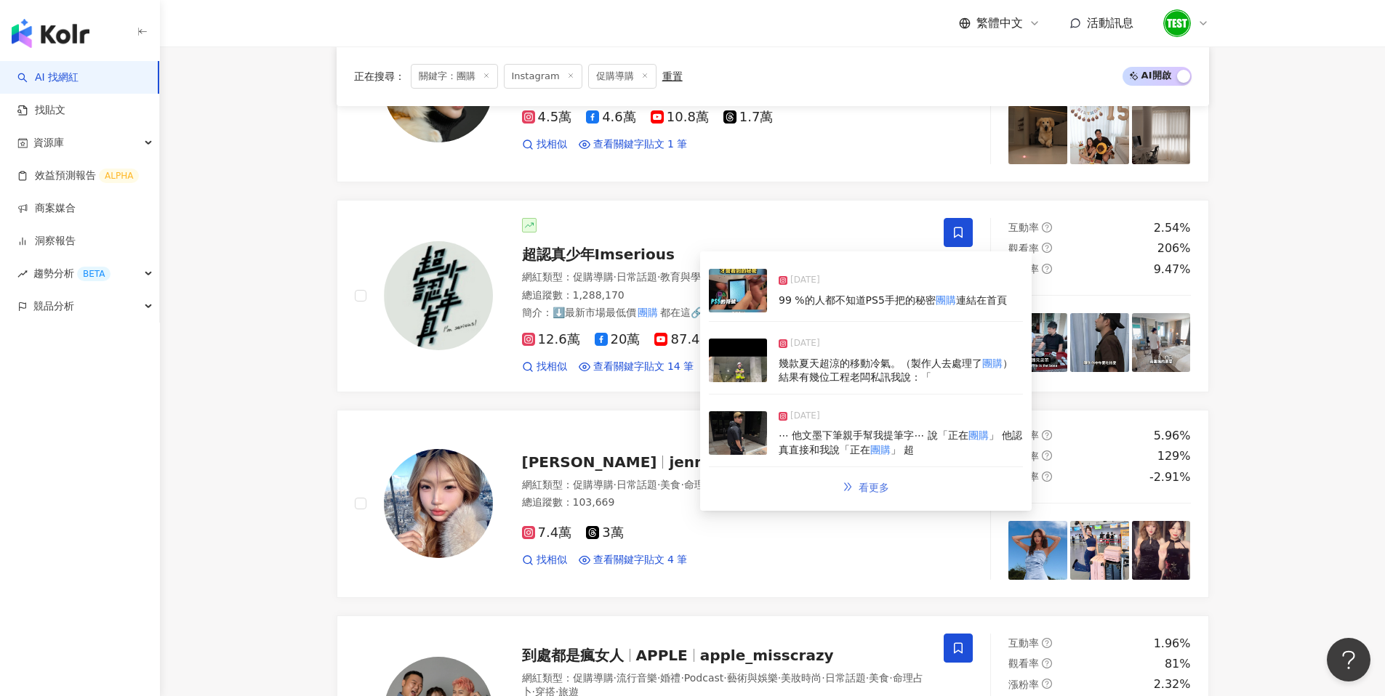
click at [877, 494] on link "看更多" at bounding box center [865, 487] width 77 height 29
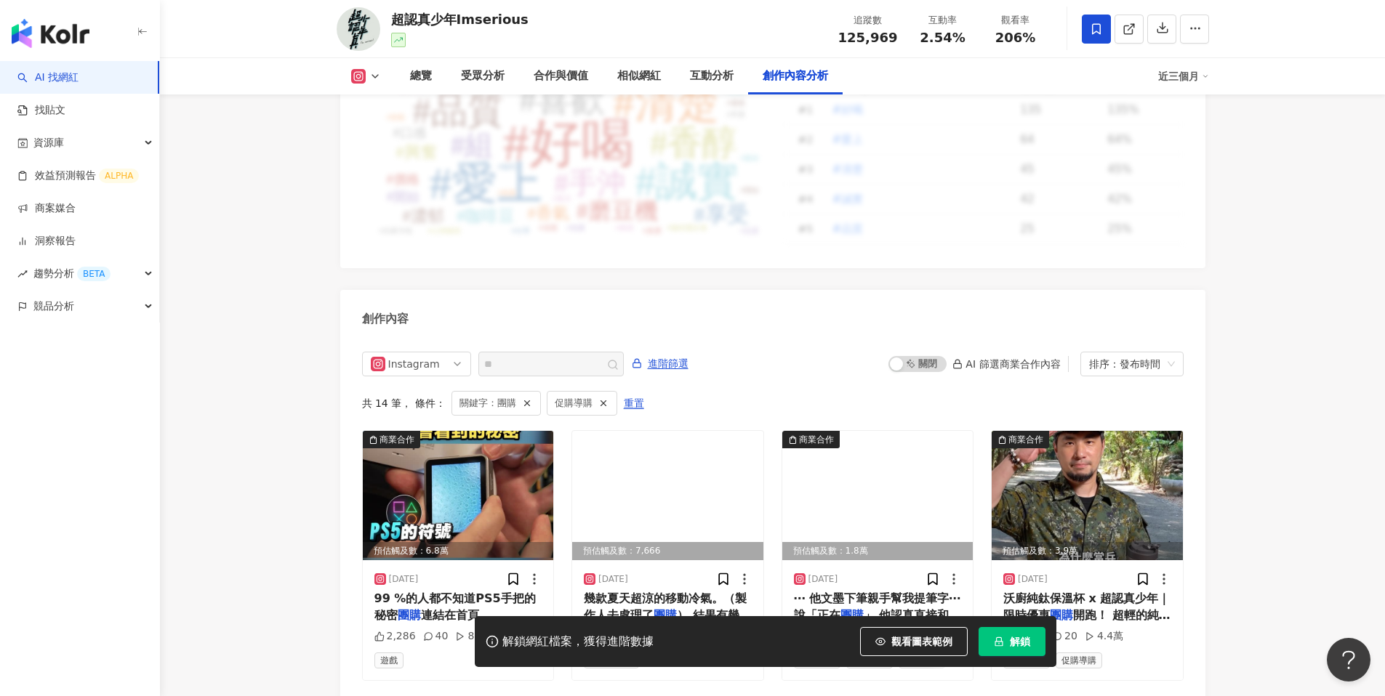
scroll to position [4456, 0]
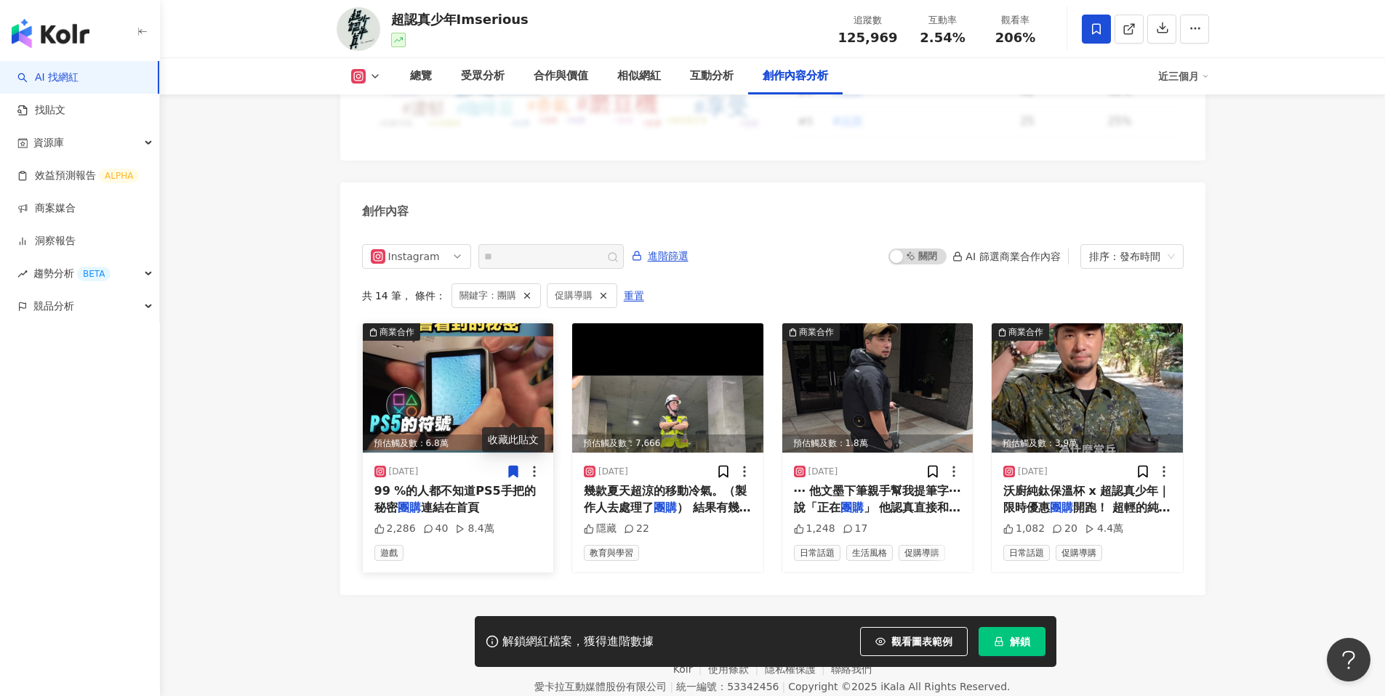
click at [414, 484] on span "99 %的人都不知道PS5手把的秘密" at bounding box center [454, 499] width 161 height 30
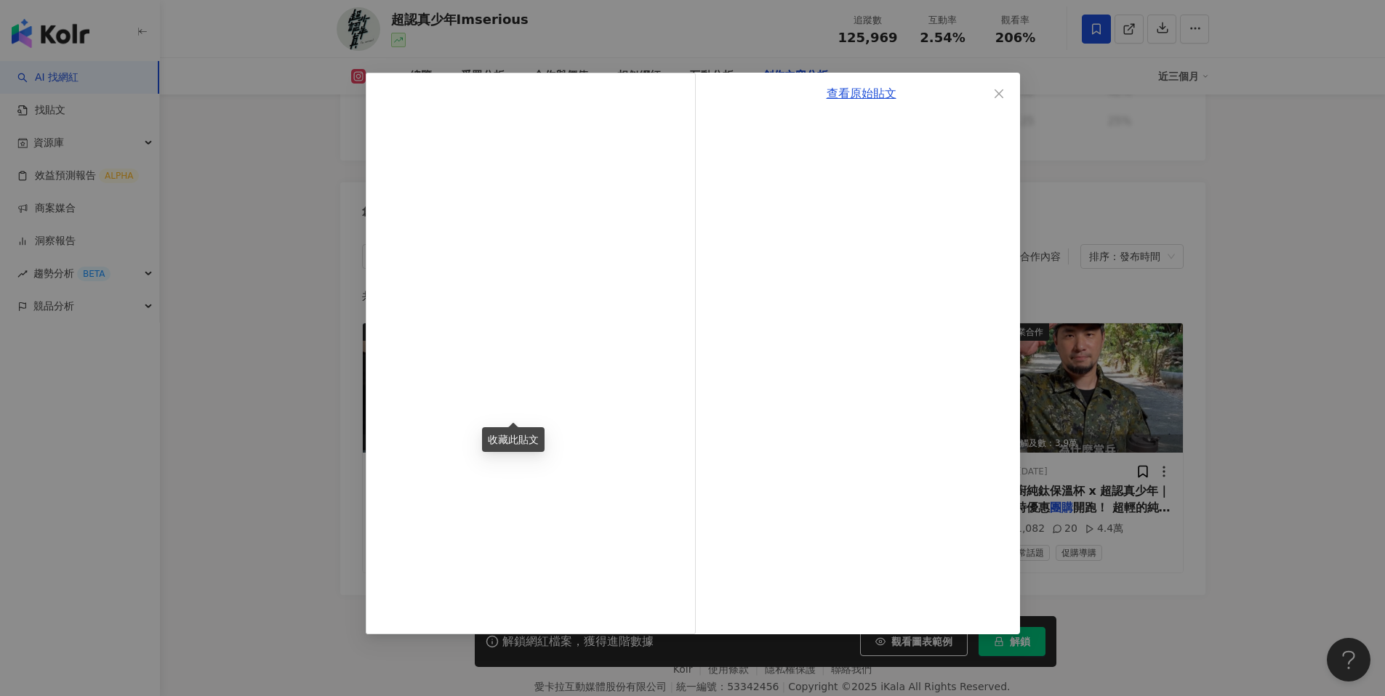
click at [254, 316] on div "查看原始貼文" at bounding box center [692, 348] width 1385 height 696
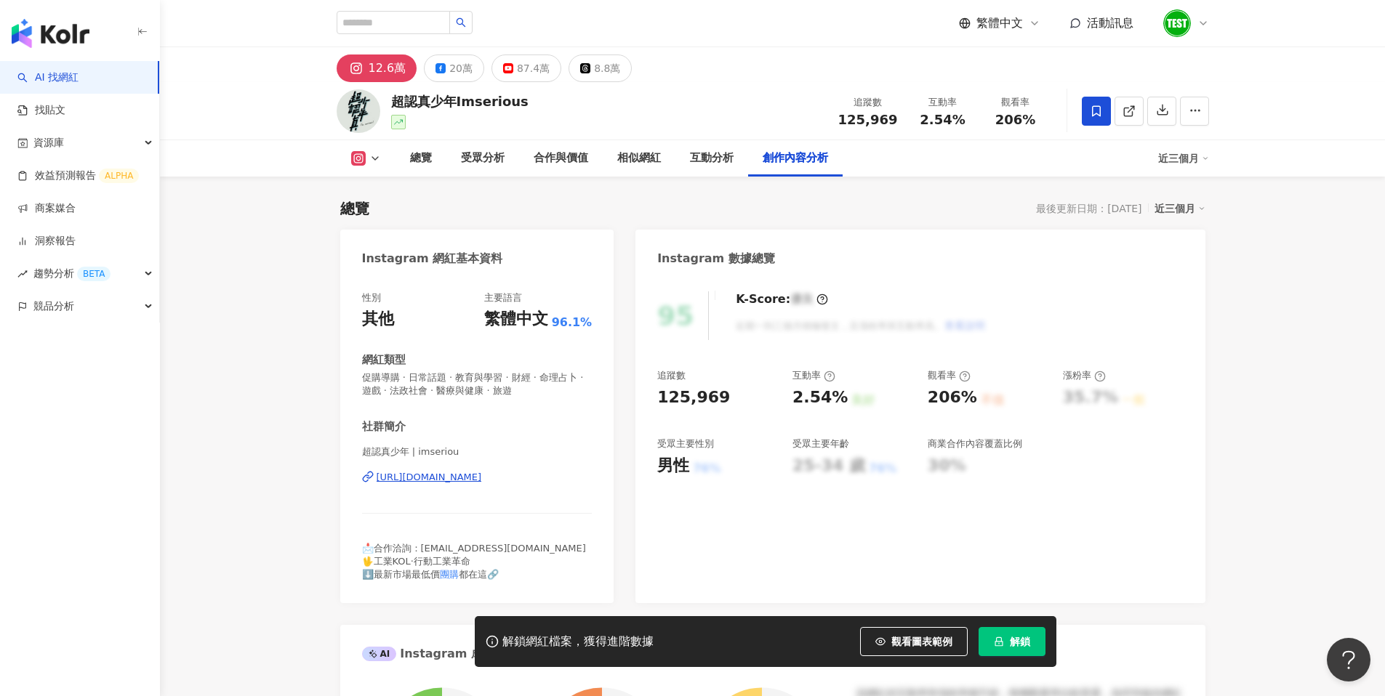
scroll to position [4456, 0]
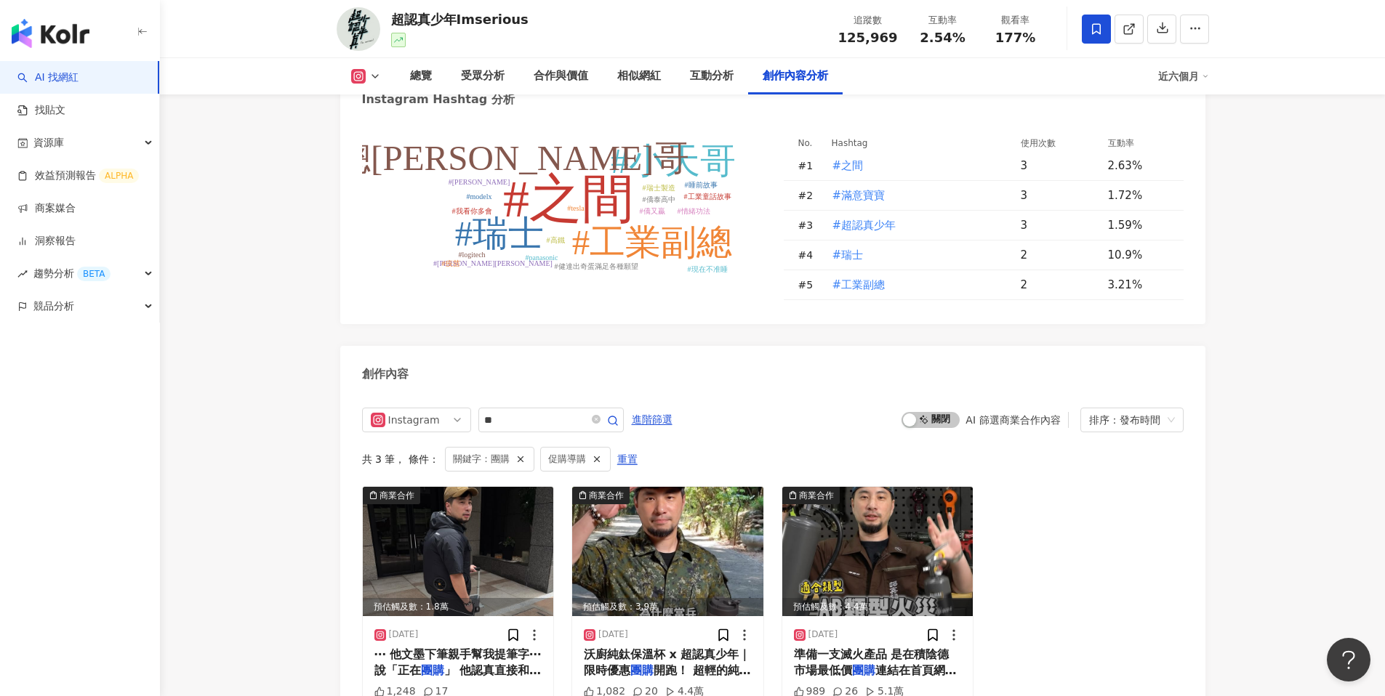
scroll to position [4488, 0]
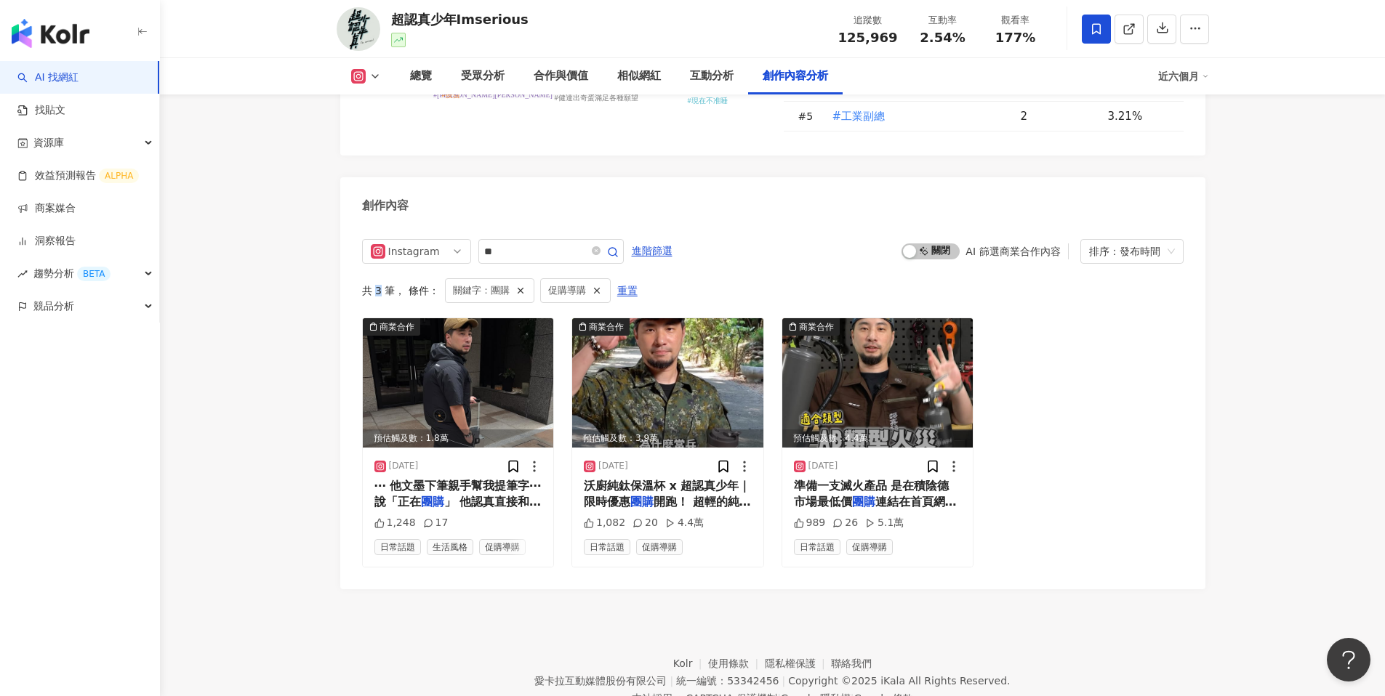
click at [377, 278] on div "共 3 筆 ， 條件： 關鍵字：團購 促購導購 重置" at bounding box center [772, 290] width 821 height 25
click at [378, 278] on div "共 3 筆 ， 條件： 關鍵字：團購 促購導購 重置" at bounding box center [772, 290] width 821 height 25
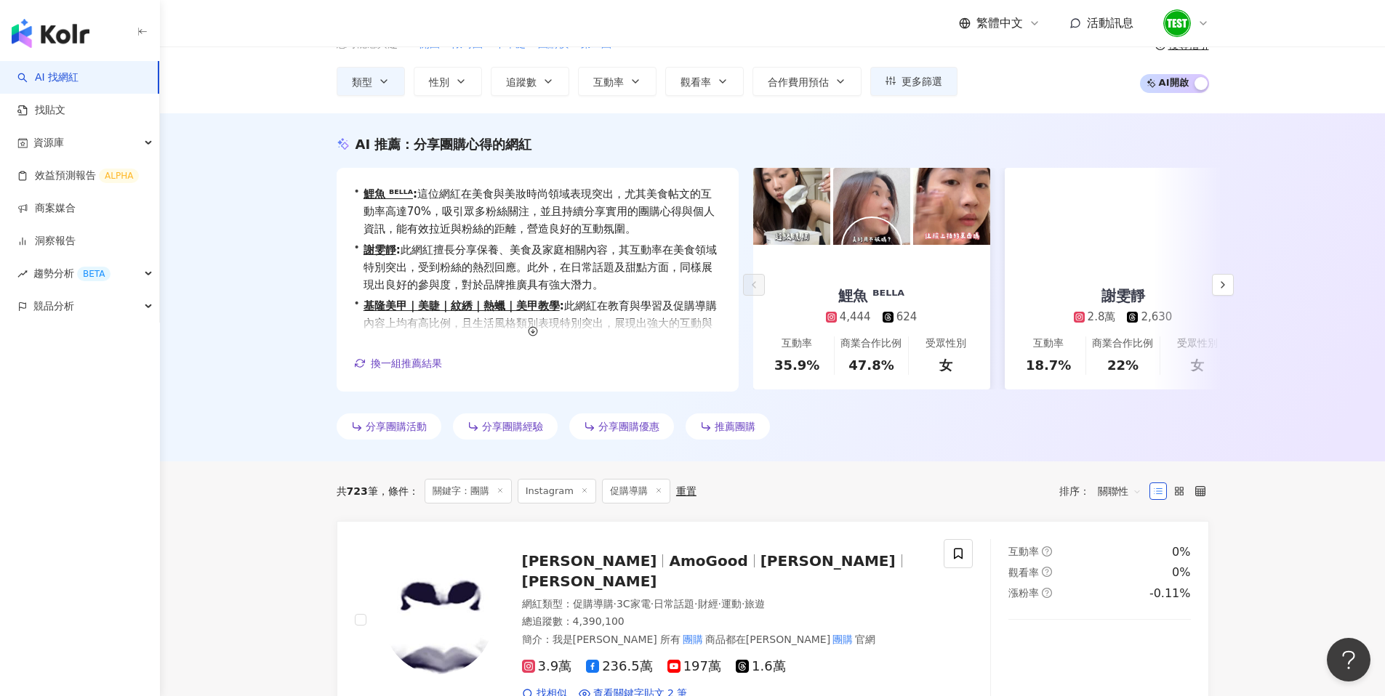
scroll to position [99, 0]
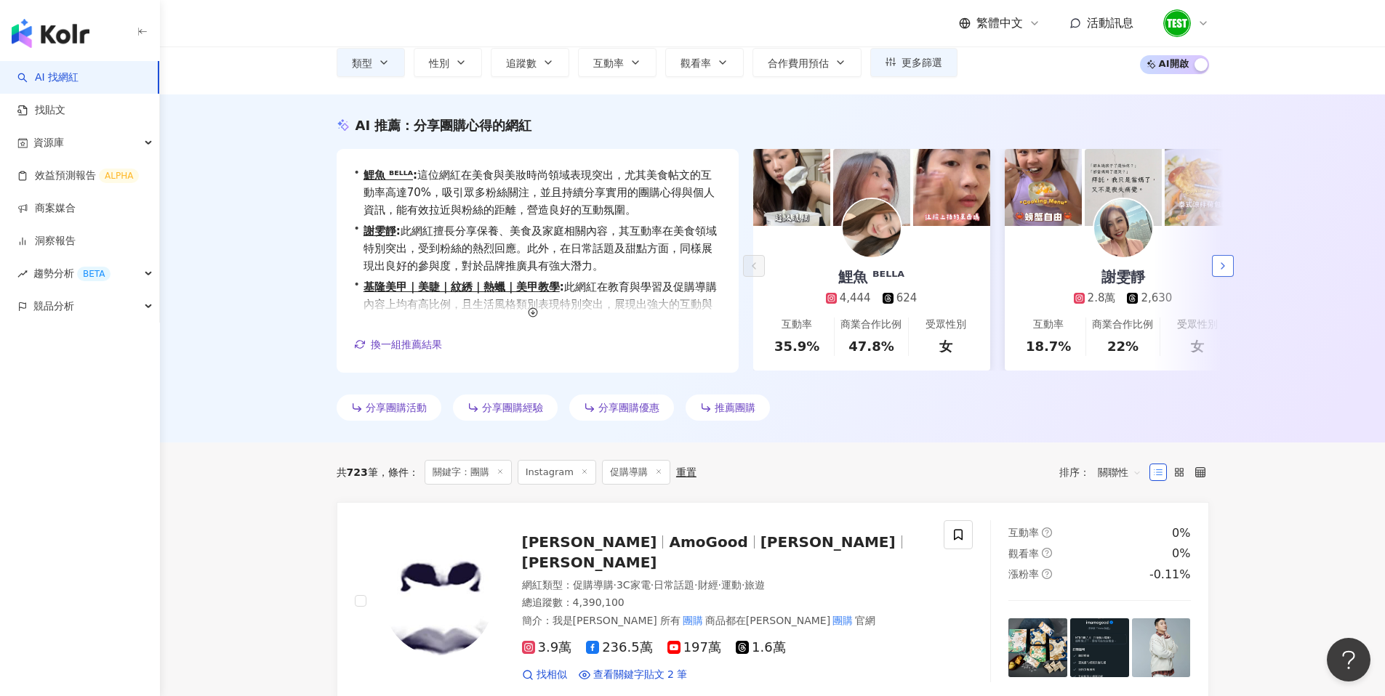
click at [1223, 267] on polyline "button" at bounding box center [1222, 266] width 3 height 6
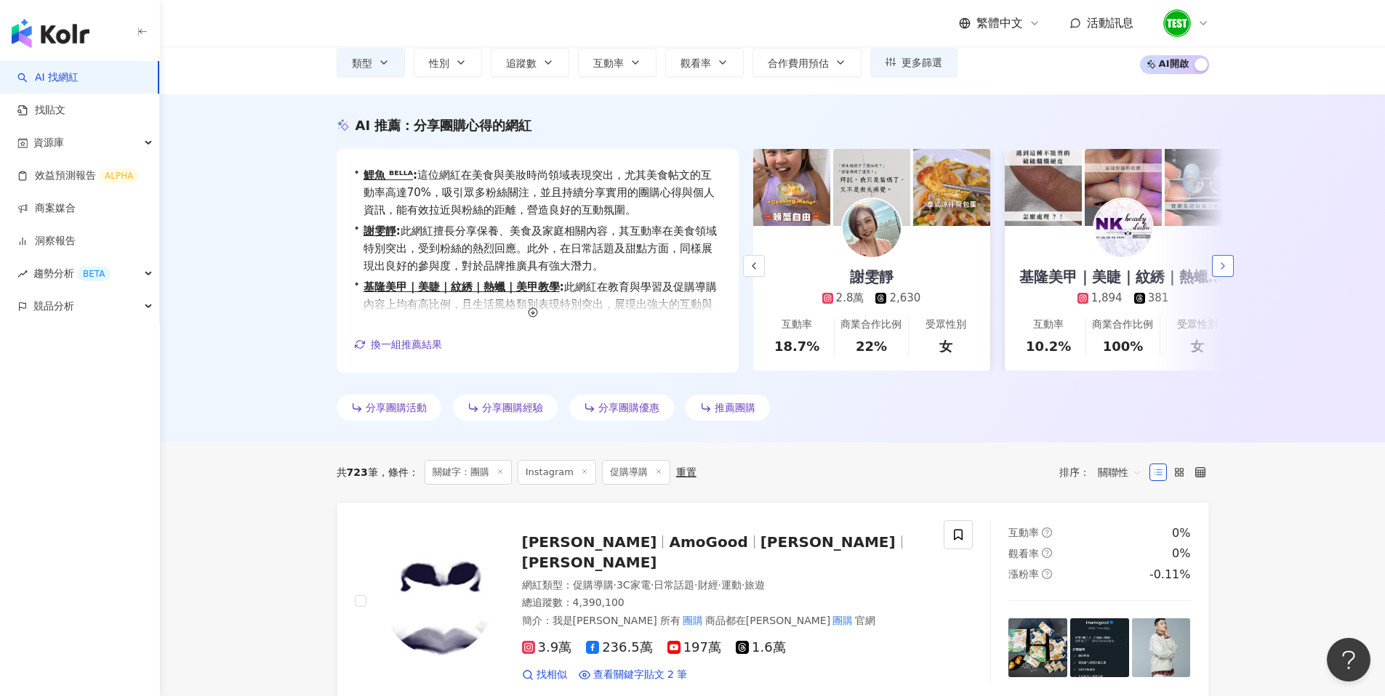
click at [1223, 267] on polyline "button" at bounding box center [1222, 266] width 3 height 6
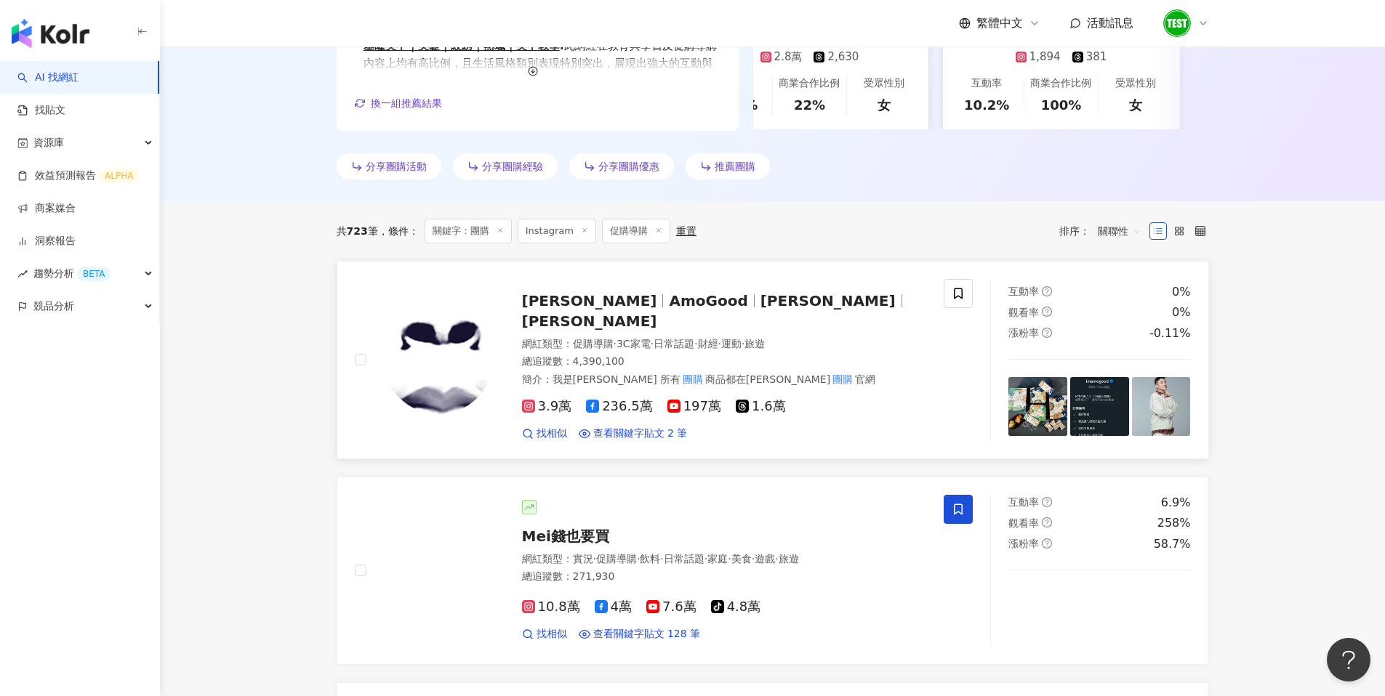
scroll to position [349, 0]
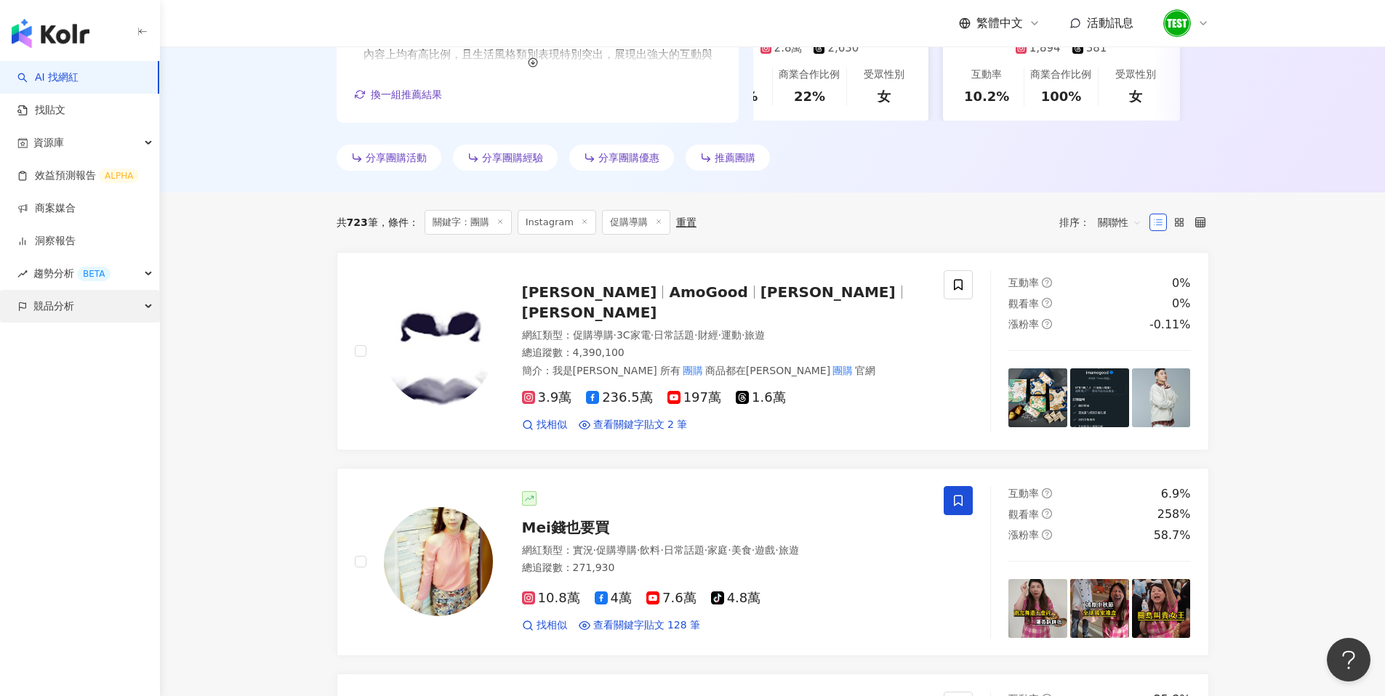
click at [114, 312] on div "競品分析" at bounding box center [79, 306] width 159 height 33
click at [96, 337] on link "品牌帳號分析" at bounding box center [65, 339] width 61 height 15
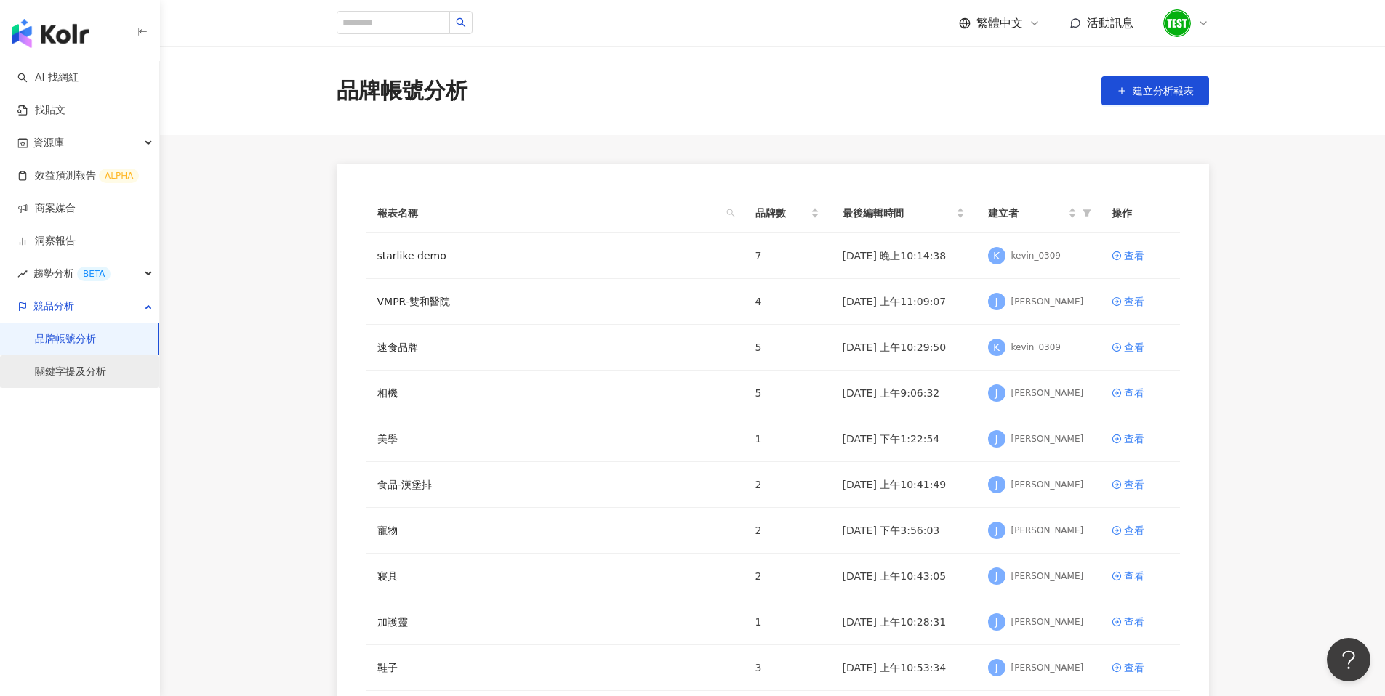
click at [102, 372] on link "關鍵字提及分析" at bounding box center [70, 372] width 71 height 15
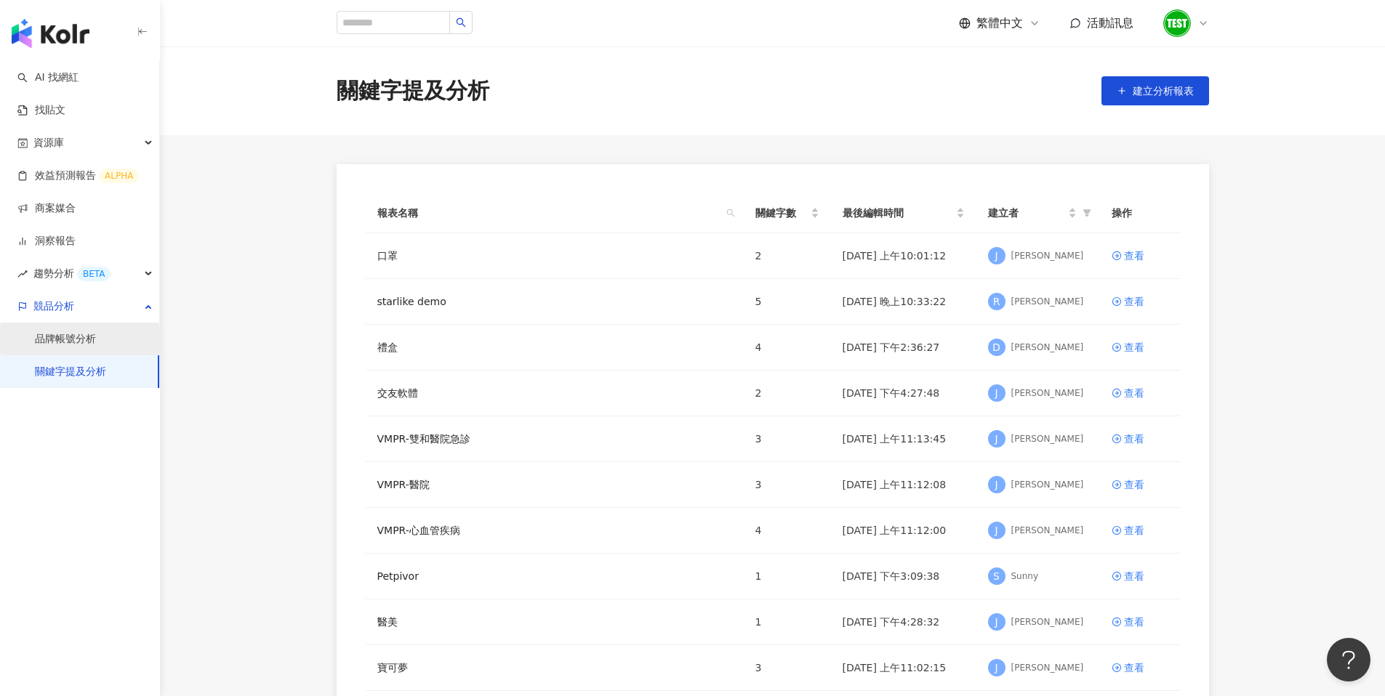
click at [96, 347] on link "品牌帳號分析" at bounding box center [65, 339] width 61 height 15
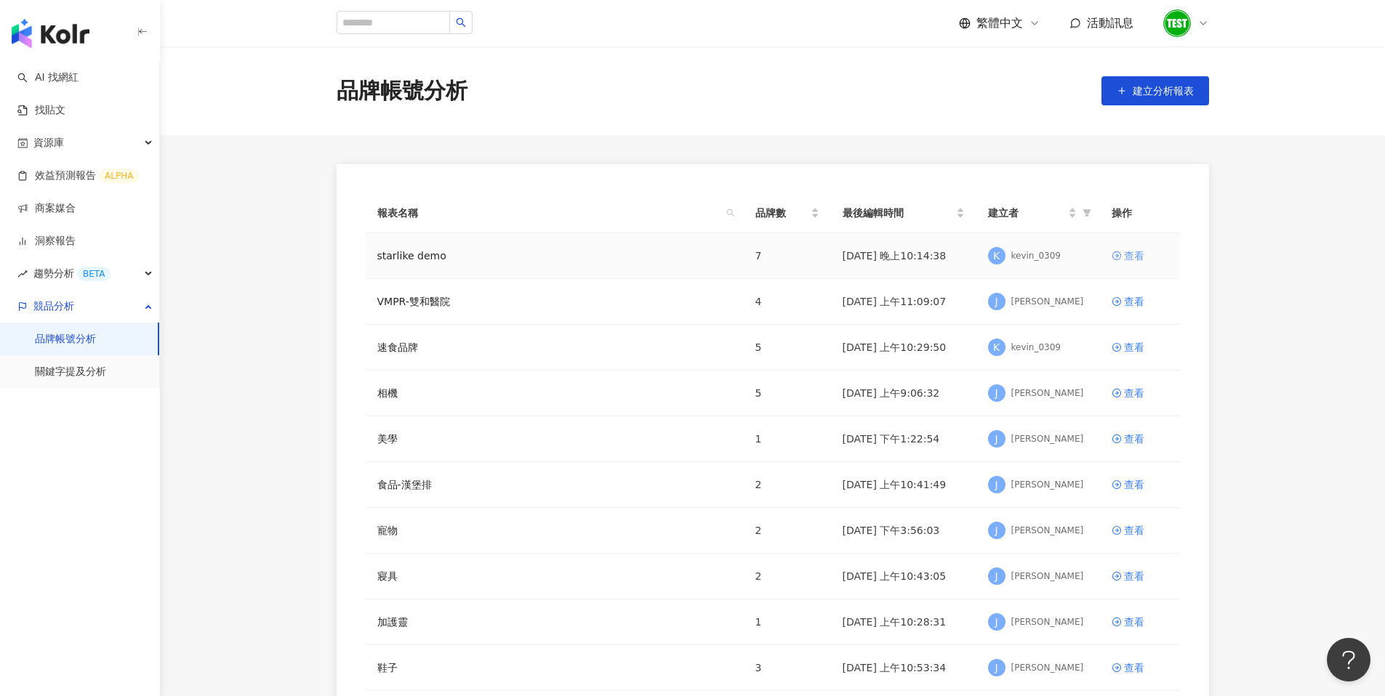
click at [1124, 259] on div "查看" at bounding box center [1134, 256] width 20 height 16
click at [1143, 259] on div "查看" at bounding box center [1134, 256] width 20 height 16
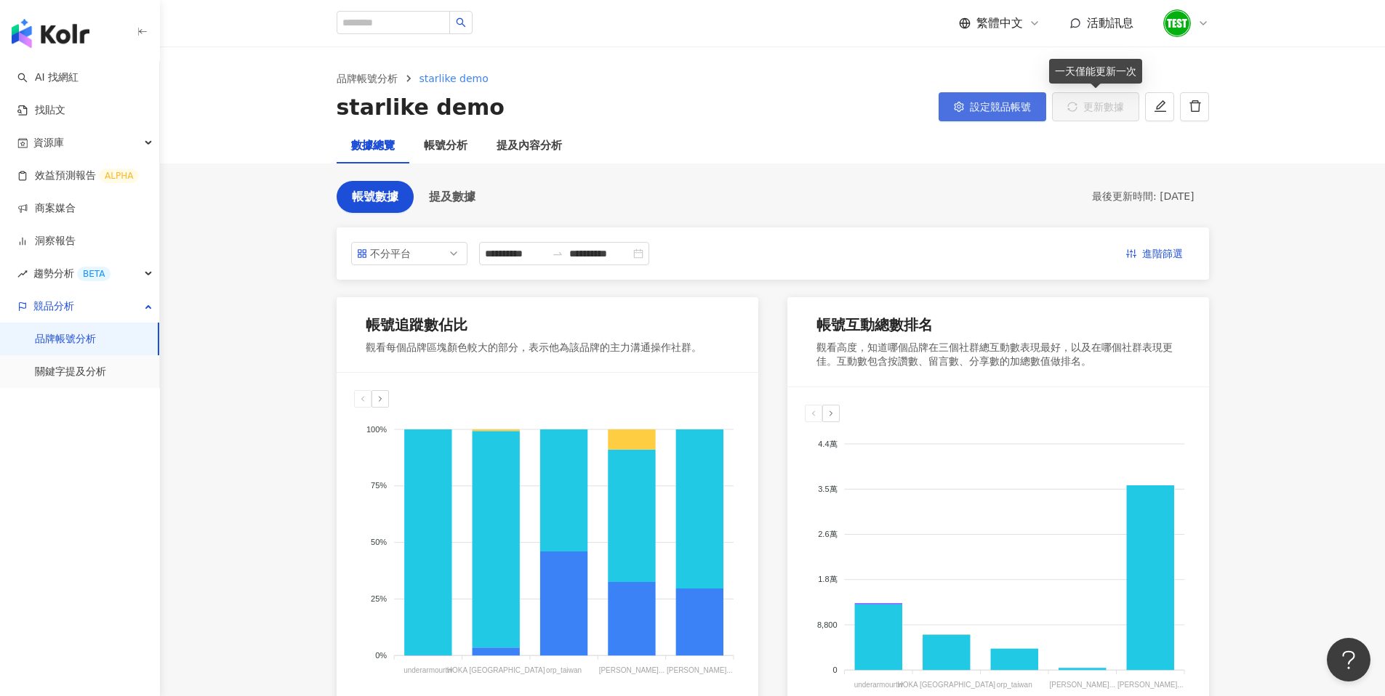
click at [1015, 110] on span "設定競品帳號" at bounding box center [1000, 107] width 61 height 12
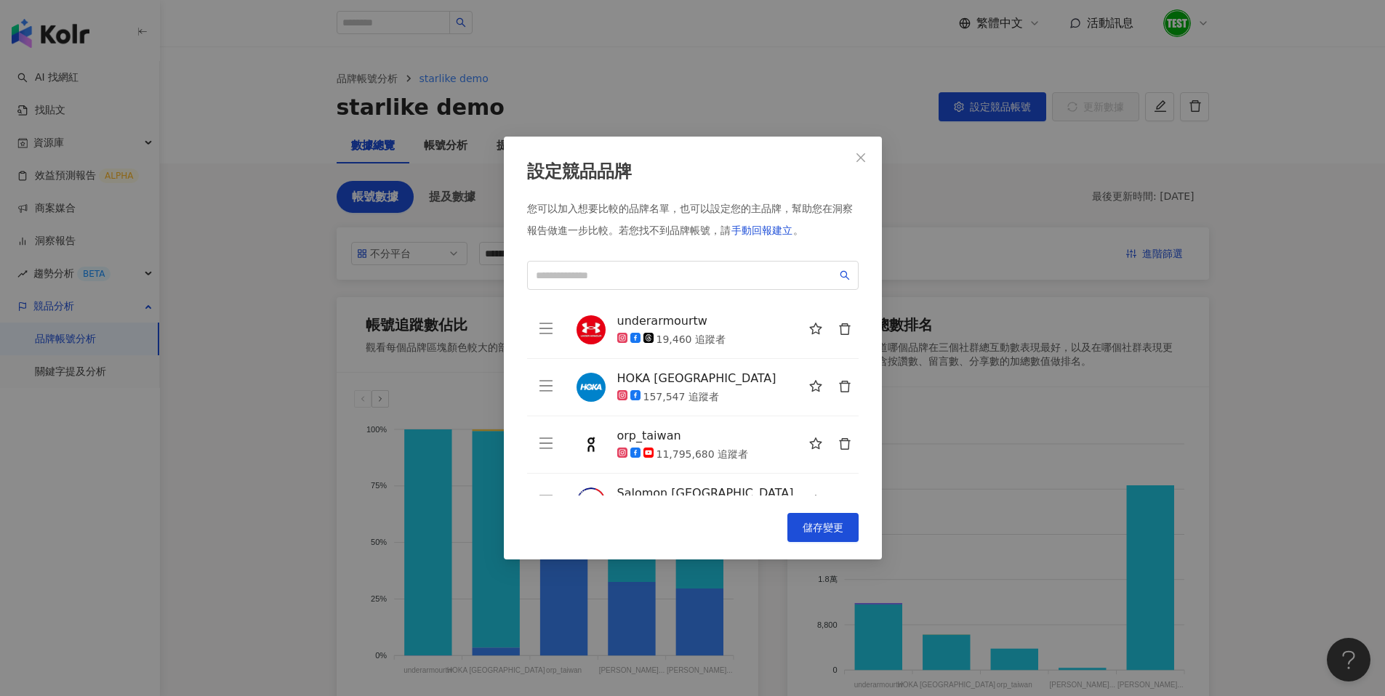
click at [980, 169] on div "設定競品品牌 您可以加入想要比較的品牌名單，也可以設定您的主品牌，幫助您在洞察報告做進一步比較。 若您找不到品牌帳號，請 手動回報建立 。 underarmo…" at bounding box center [692, 348] width 1385 height 696
click at [852, 158] on span "Close" at bounding box center [860, 158] width 29 height 12
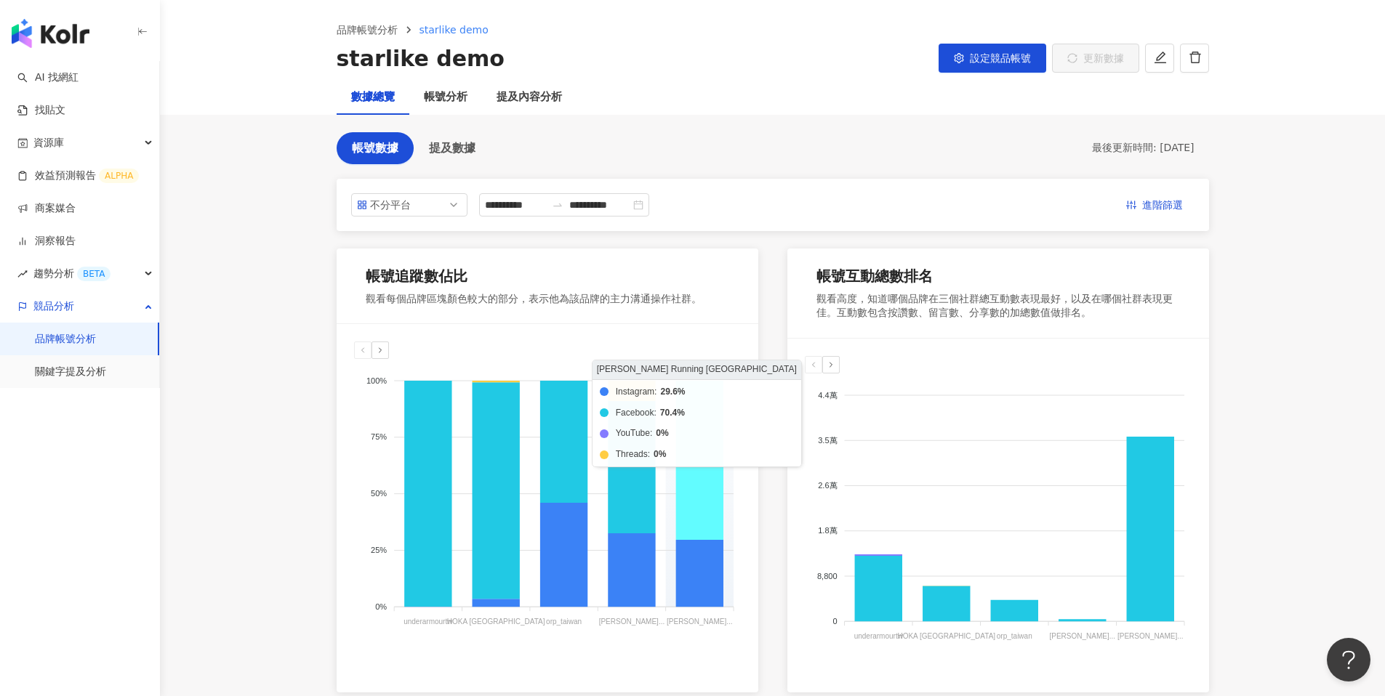
scroll to position [58, 0]
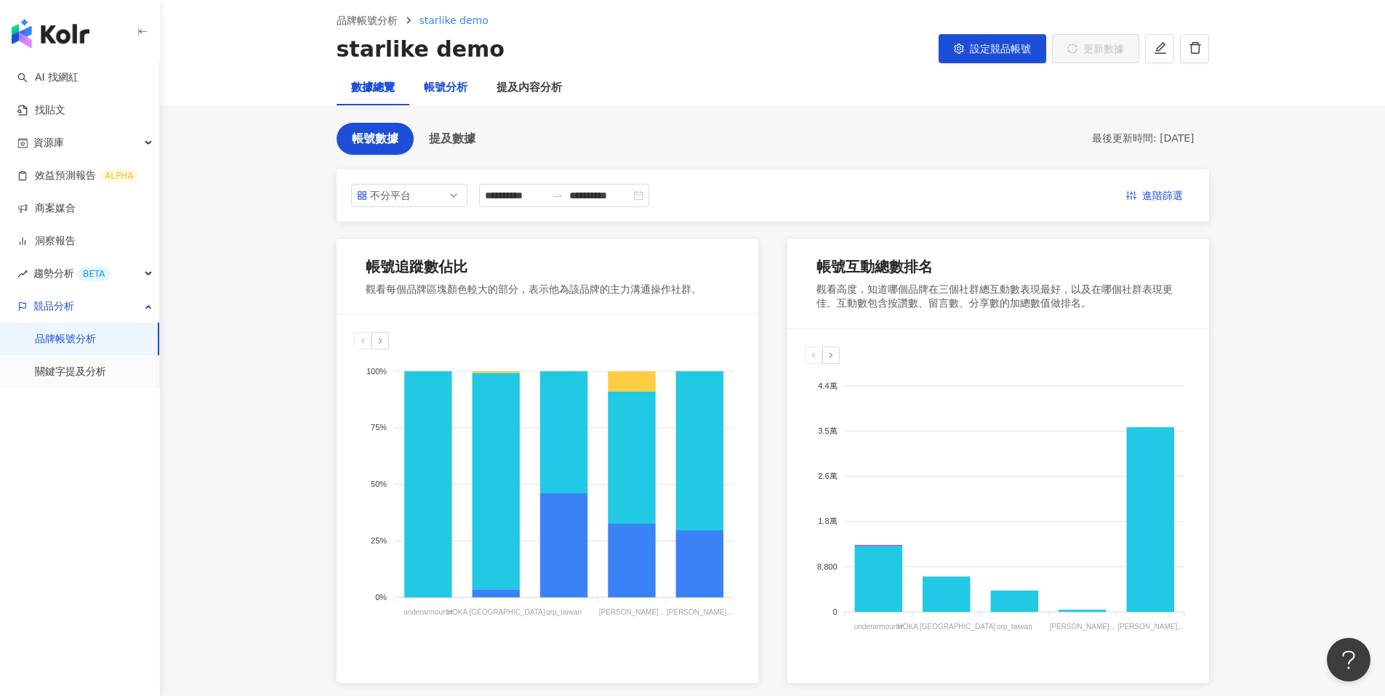
click at [455, 86] on div "帳號分析" at bounding box center [446, 87] width 44 height 17
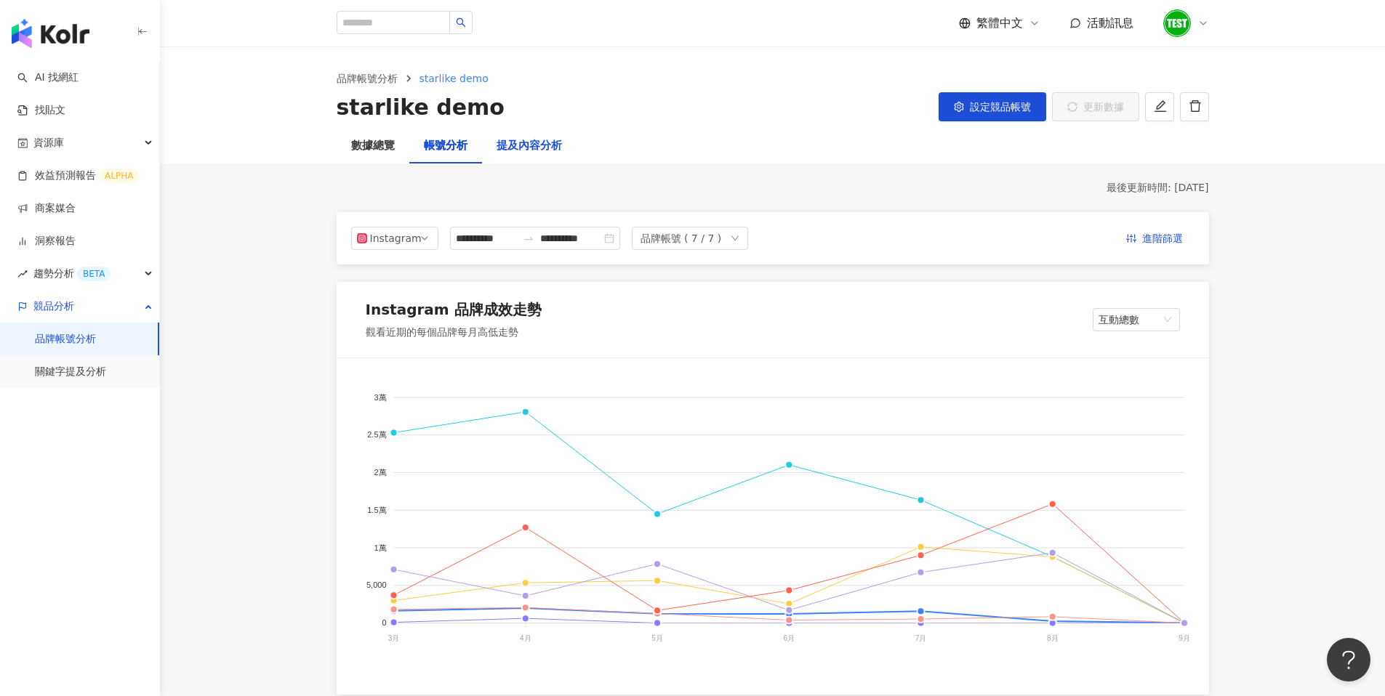
click at [536, 149] on div "提及內容分析" at bounding box center [528, 145] width 65 height 17
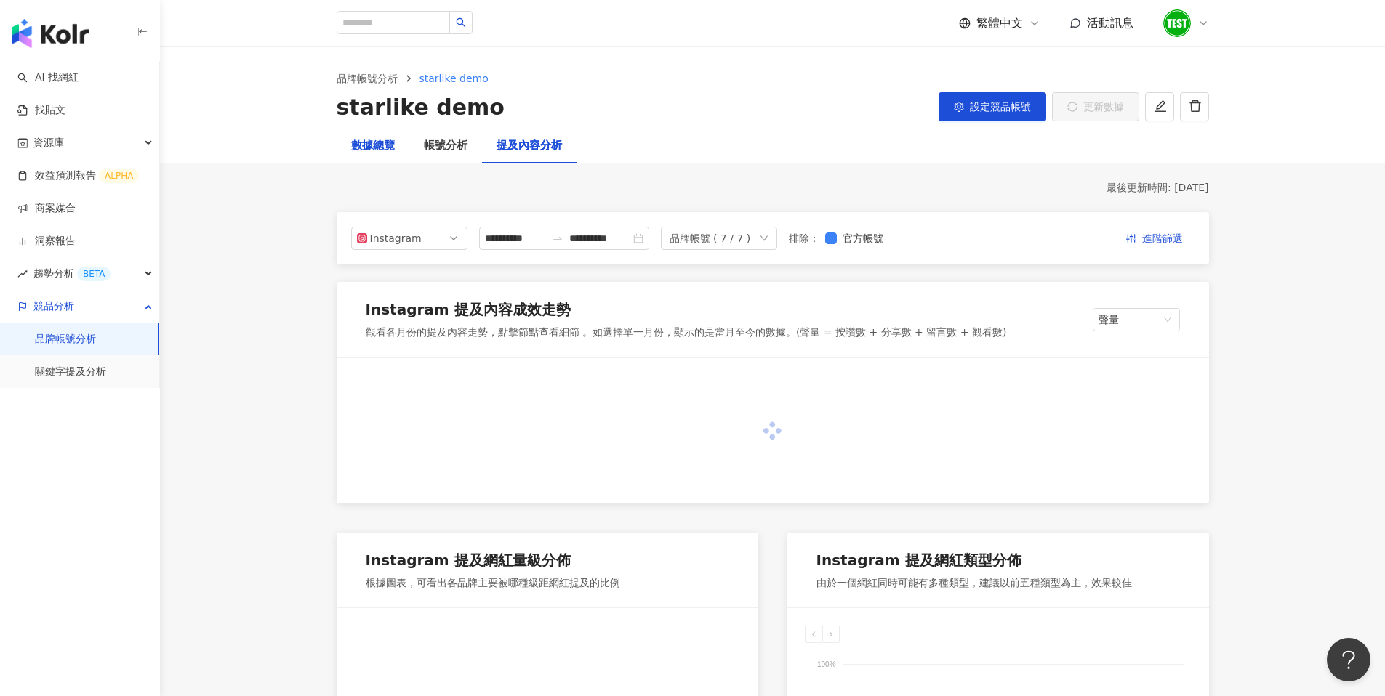
click at [375, 144] on div "數據總覽" at bounding box center [373, 145] width 44 height 17
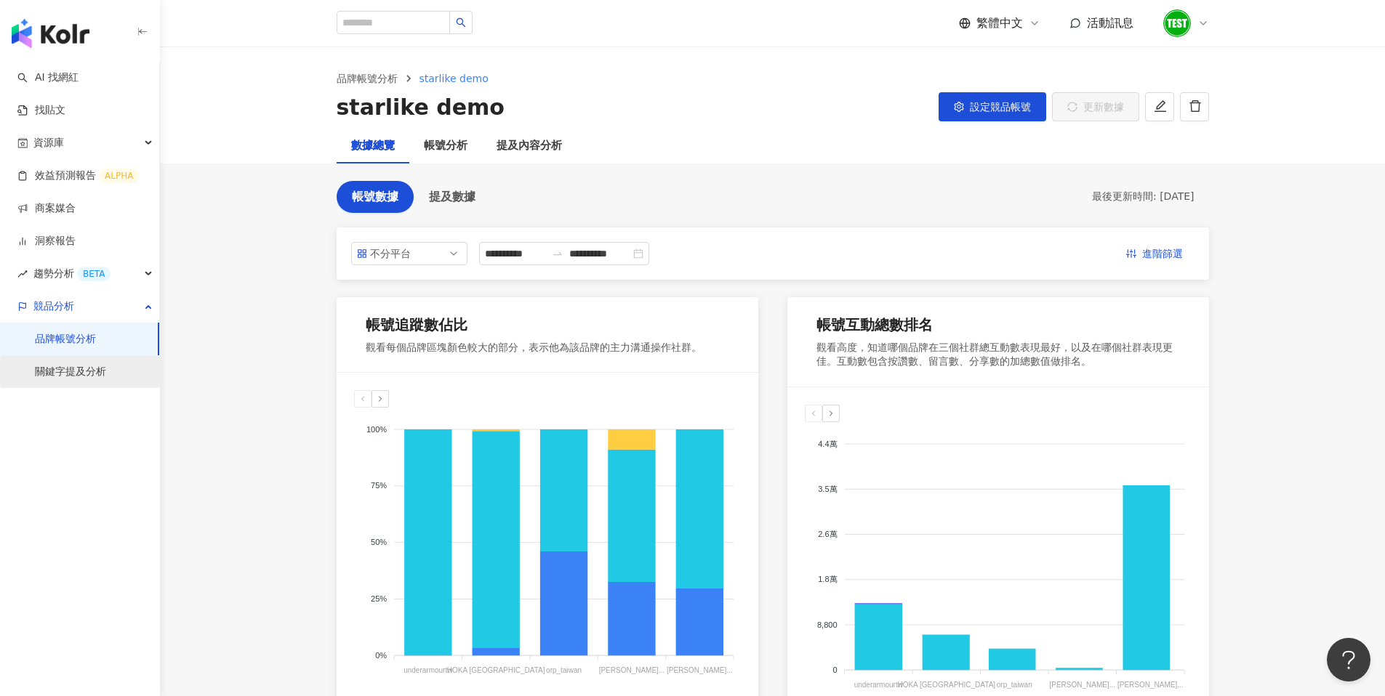
click at [69, 366] on link "關鍵字提及分析" at bounding box center [70, 372] width 71 height 15
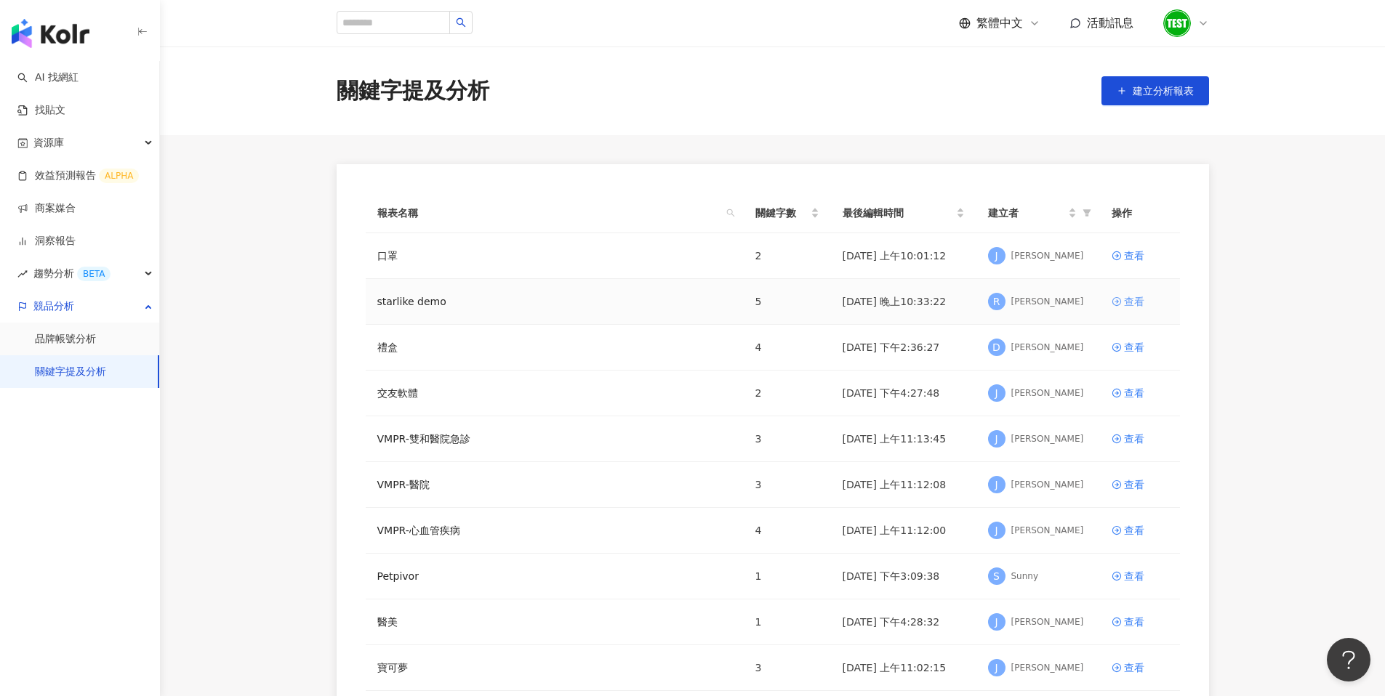
click at [1136, 304] on div "查看" at bounding box center [1134, 302] width 20 height 16
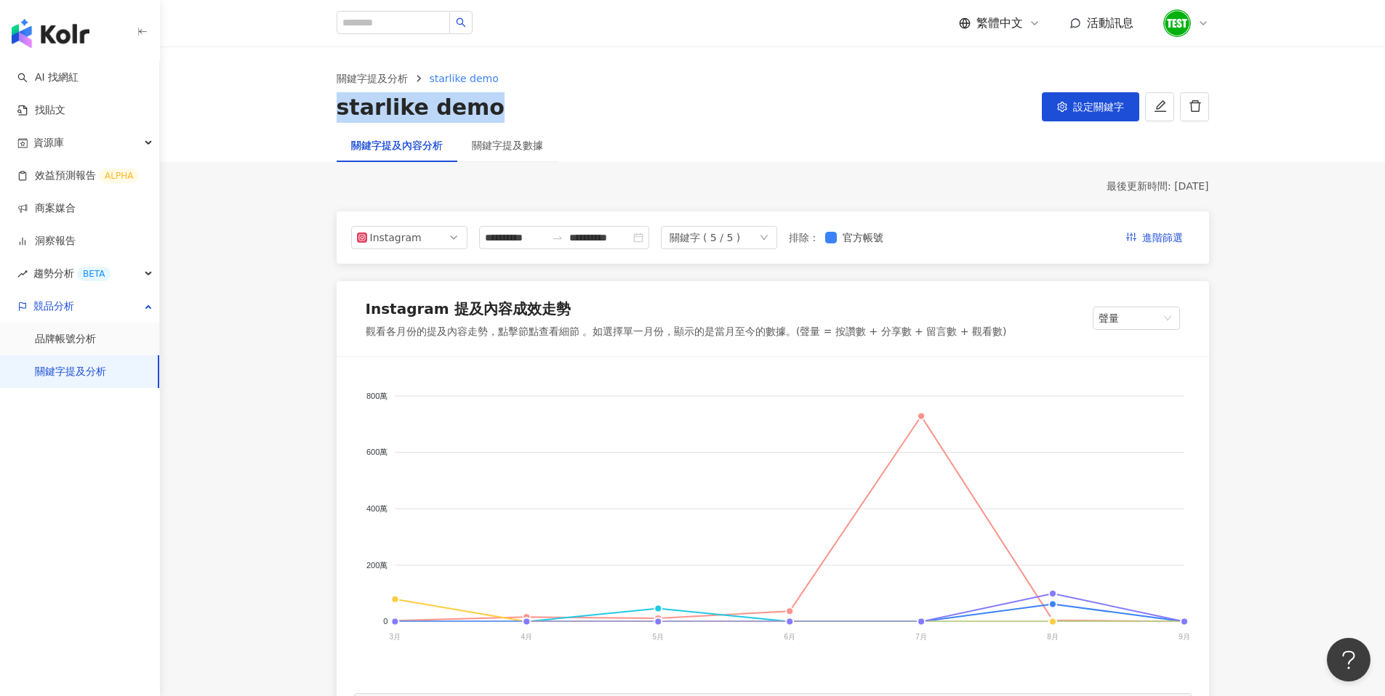
drag, startPoint x: 335, startPoint y: 108, endPoint x: 478, endPoint y: 115, distance: 143.4
click at [478, 115] on div "starlike demo" at bounding box center [421, 107] width 168 height 31
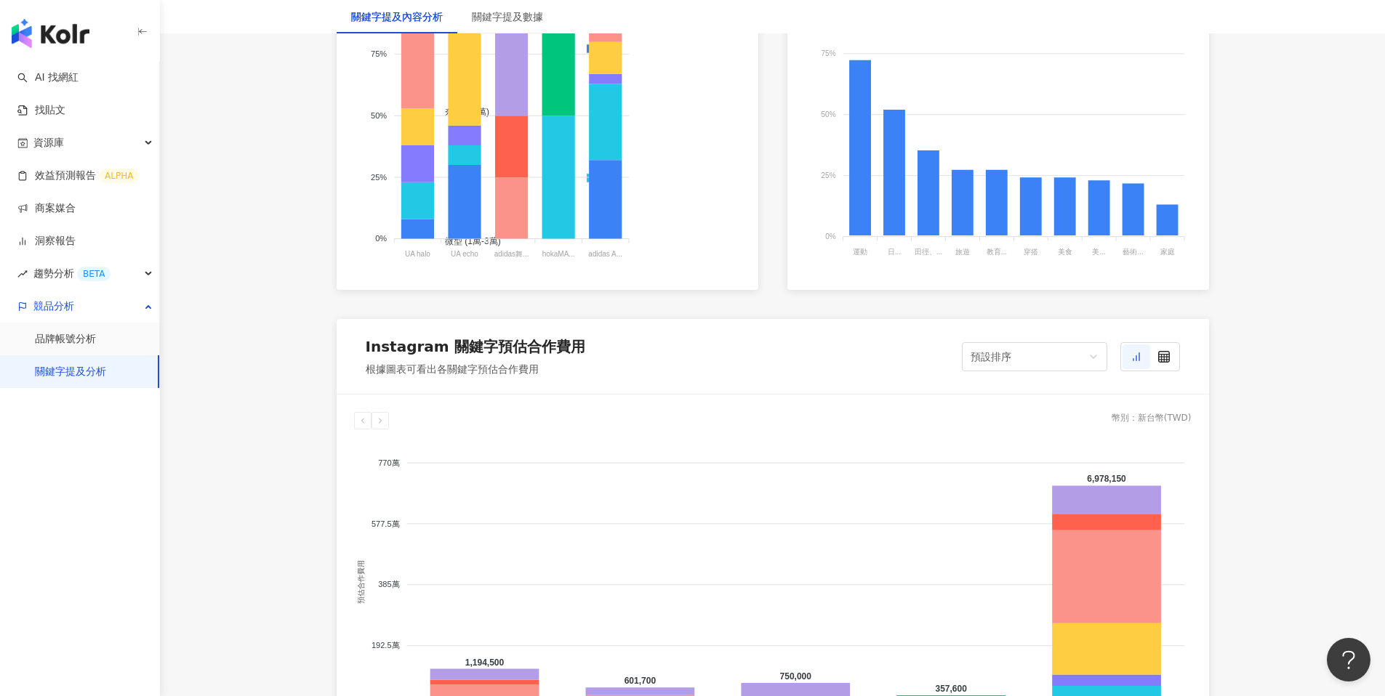
scroll to position [1042, 0]
